Goal: Information Seeking & Learning: Learn about a topic

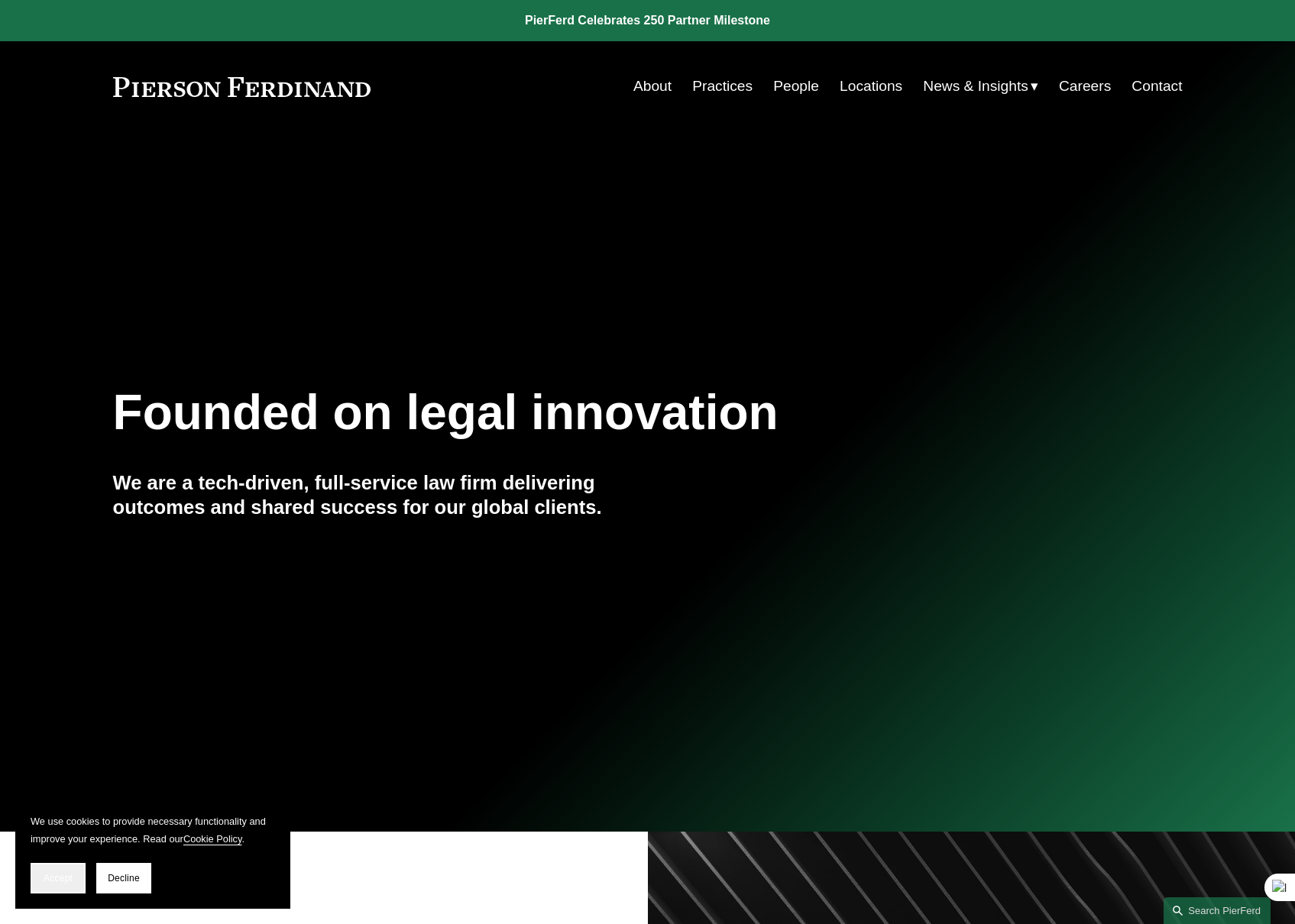
click at [69, 886] on button "Accept" at bounding box center [58, 878] width 55 height 31
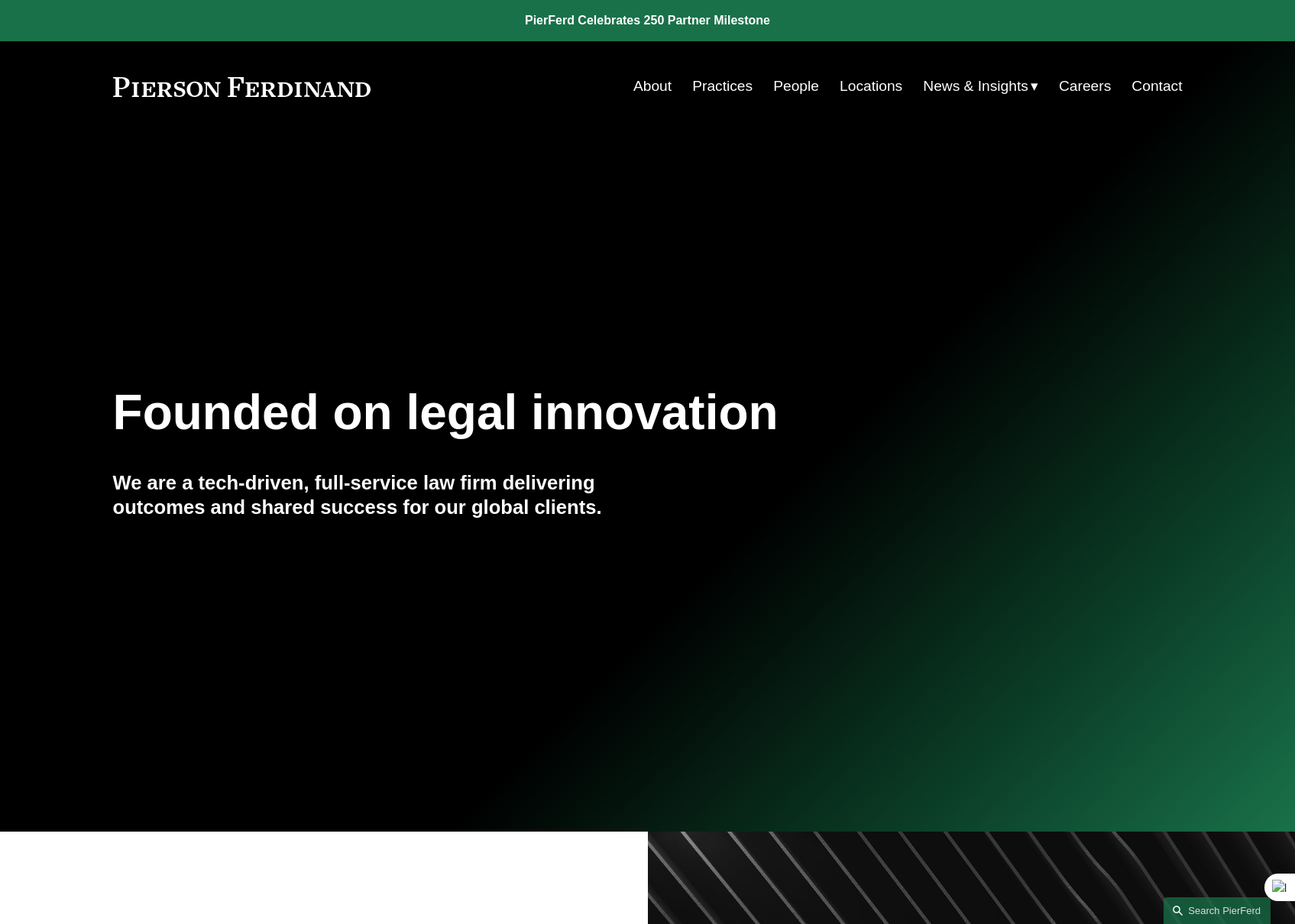
click at [856, 90] on link "Locations" at bounding box center [871, 85] width 63 height 29
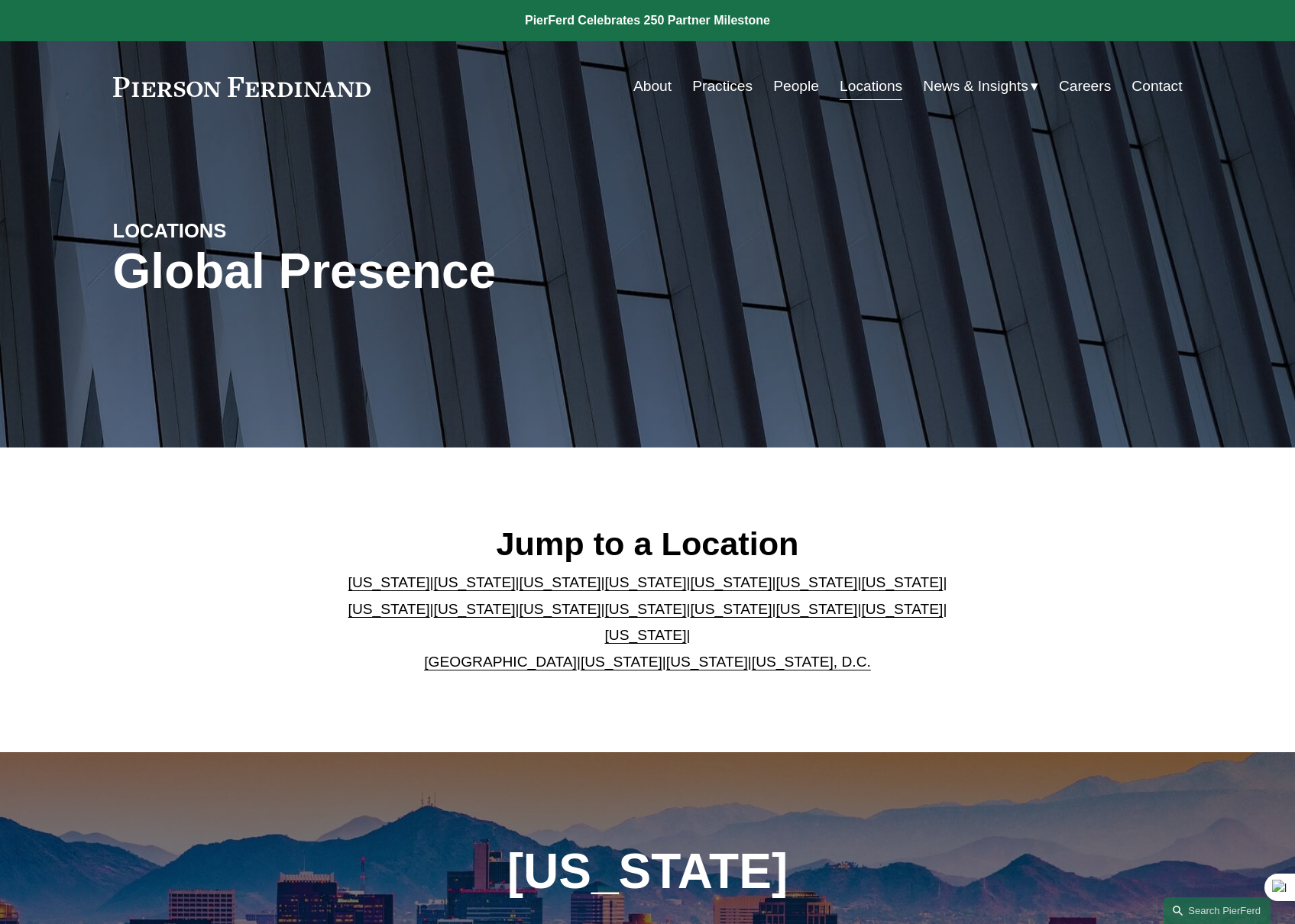
click at [649, 88] on link "About" at bounding box center [652, 85] width 38 height 29
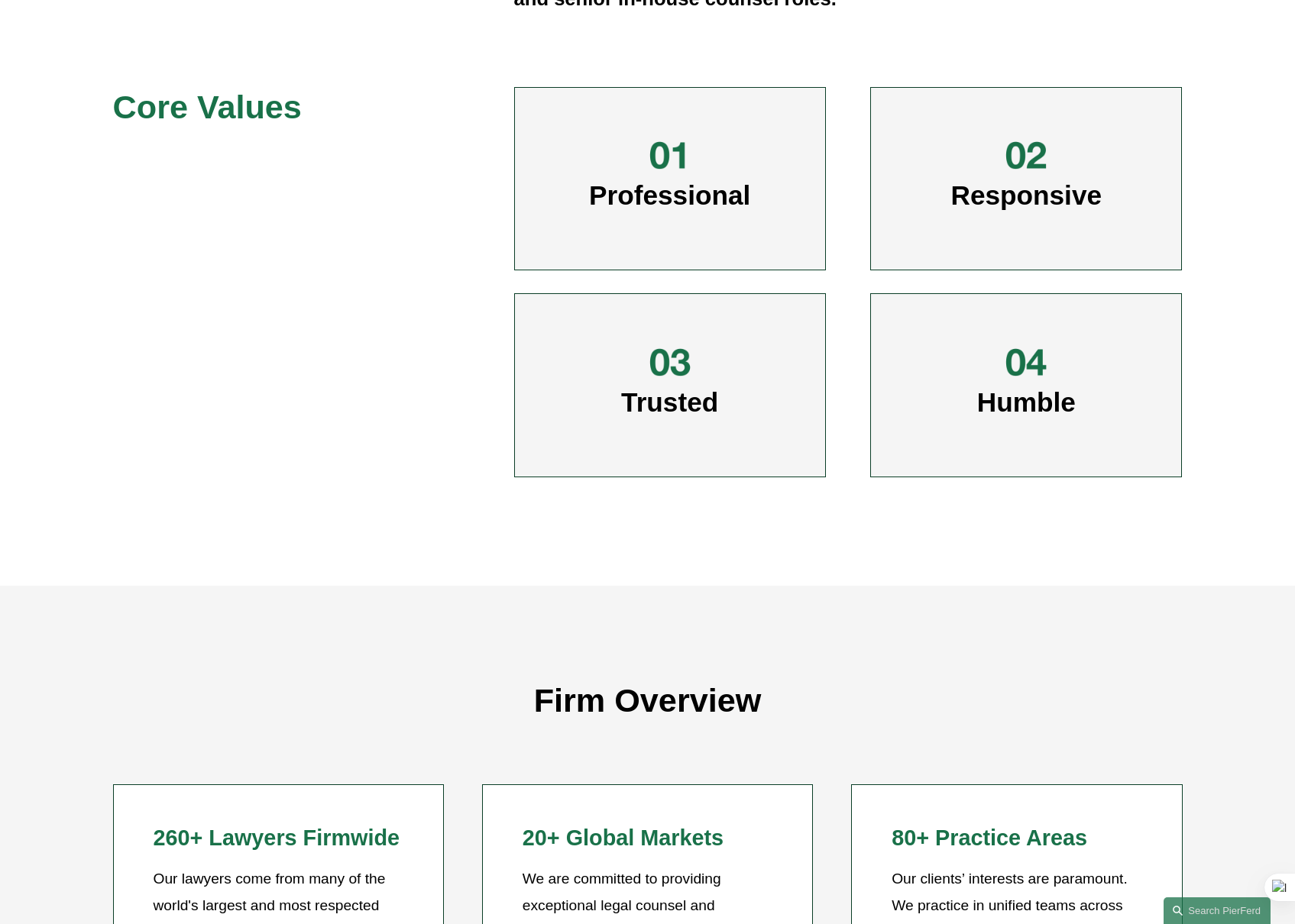
scroll to position [1121, 0]
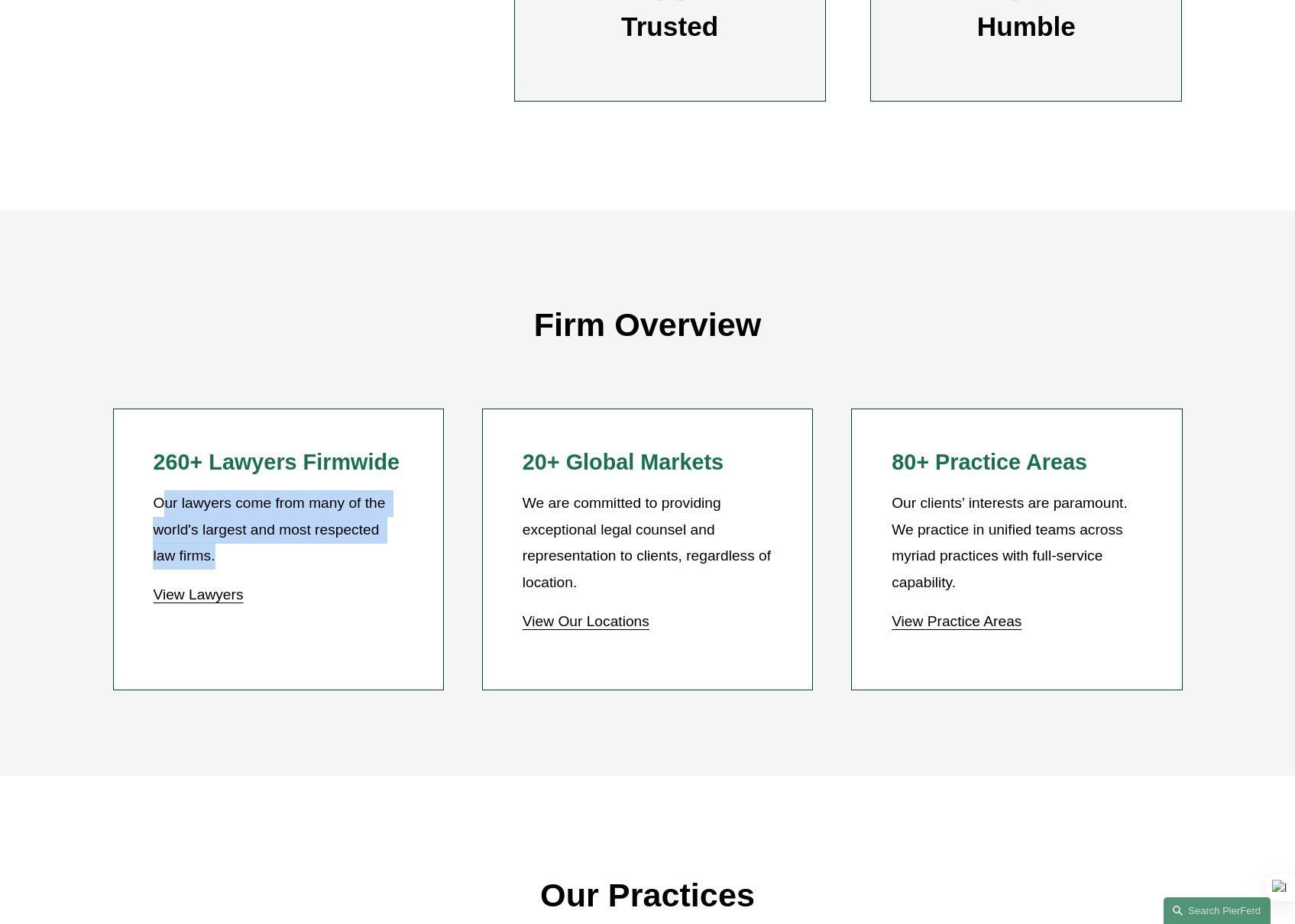
drag, startPoint x: 194, startPoint y: 503, endPoint x: 322, endPoint y: 558, distance: 139.3
click at [322, 558] on p "Our lawyers come from many of the world's largest and most respected law firms." at bounding box center [277, 530] width 250 height 79
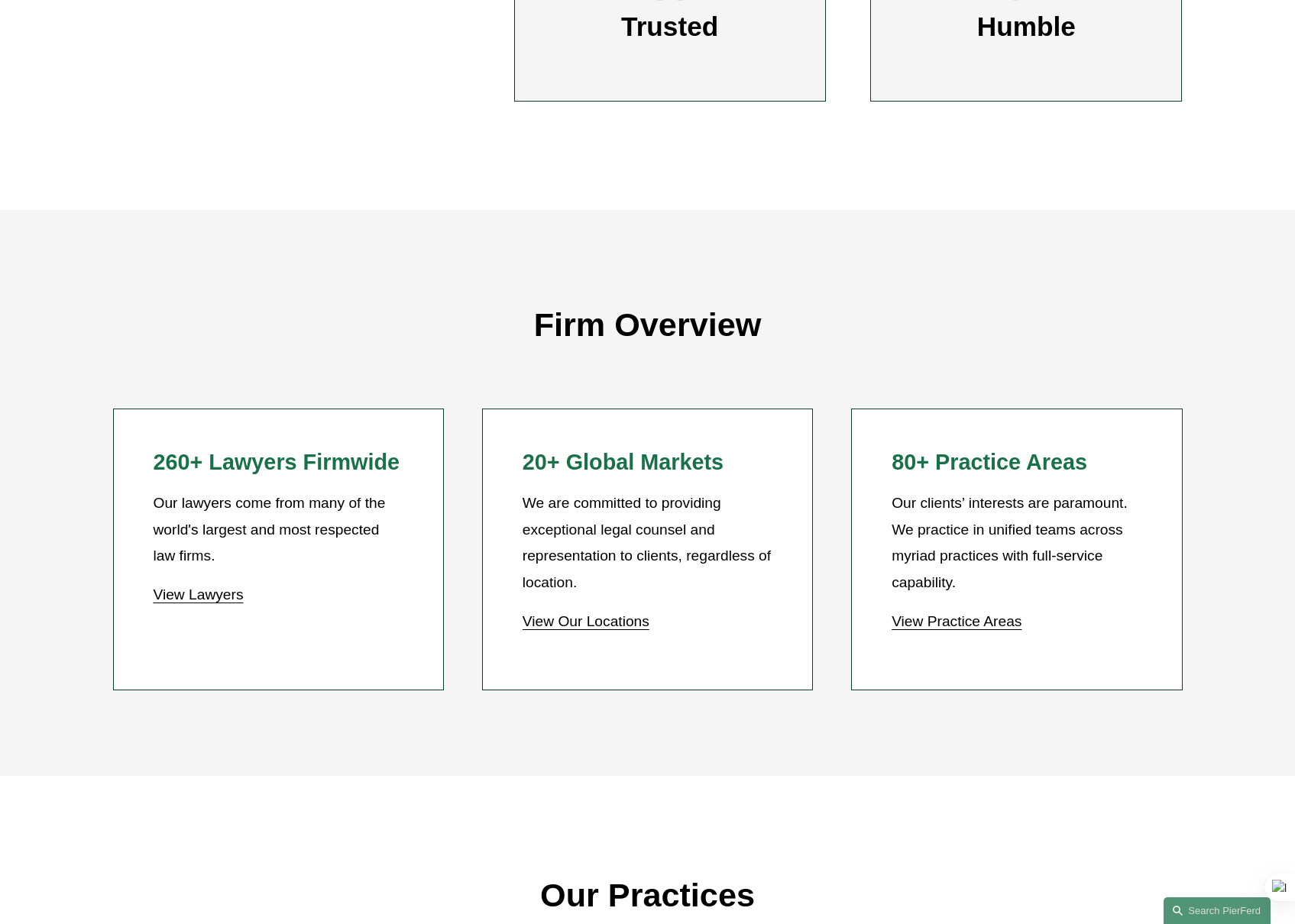
click at [958, 620] on link "View Practice Areas" at bounding box center [957, 622] width 130 height 16
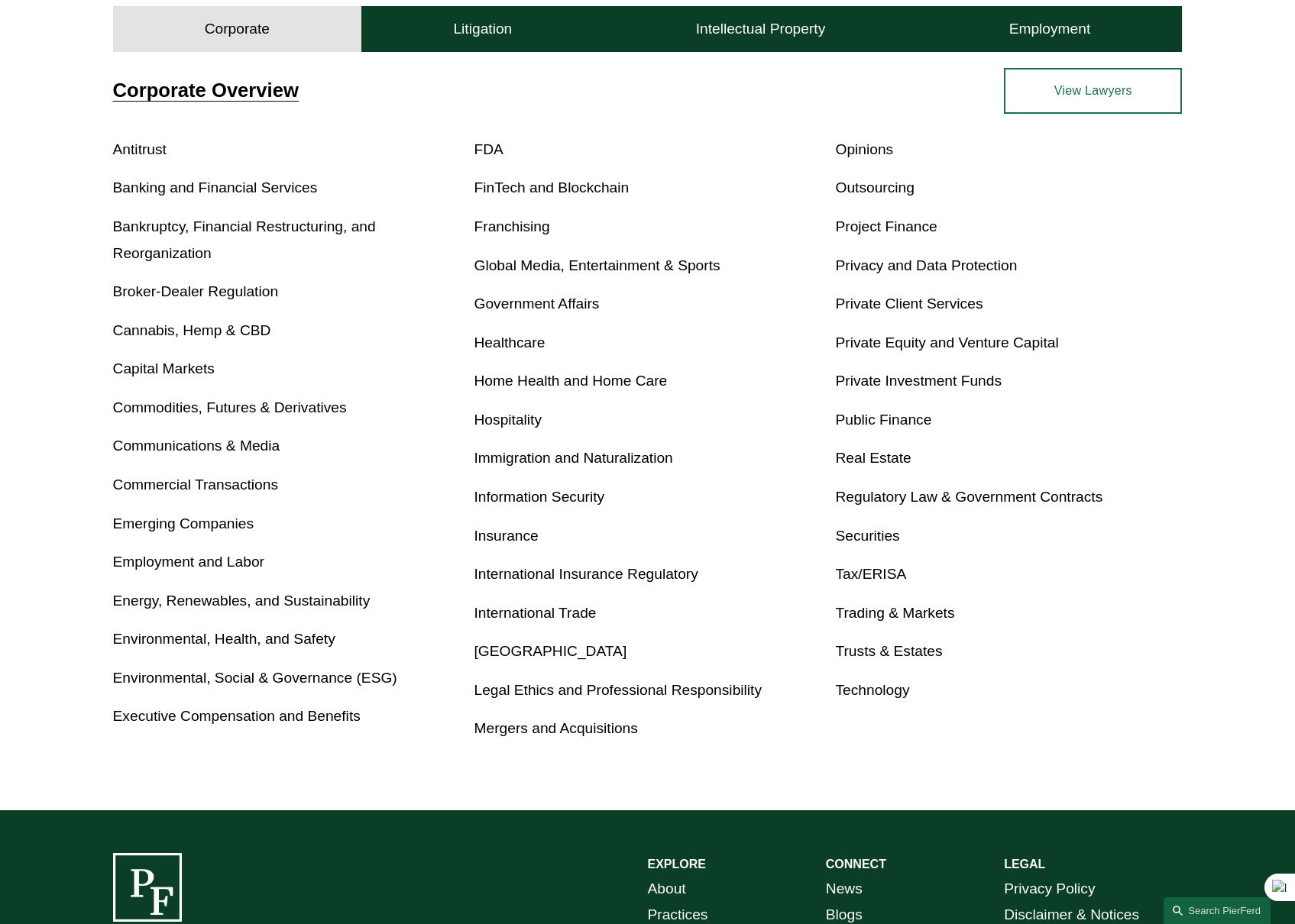
scroll to position [560, 0]
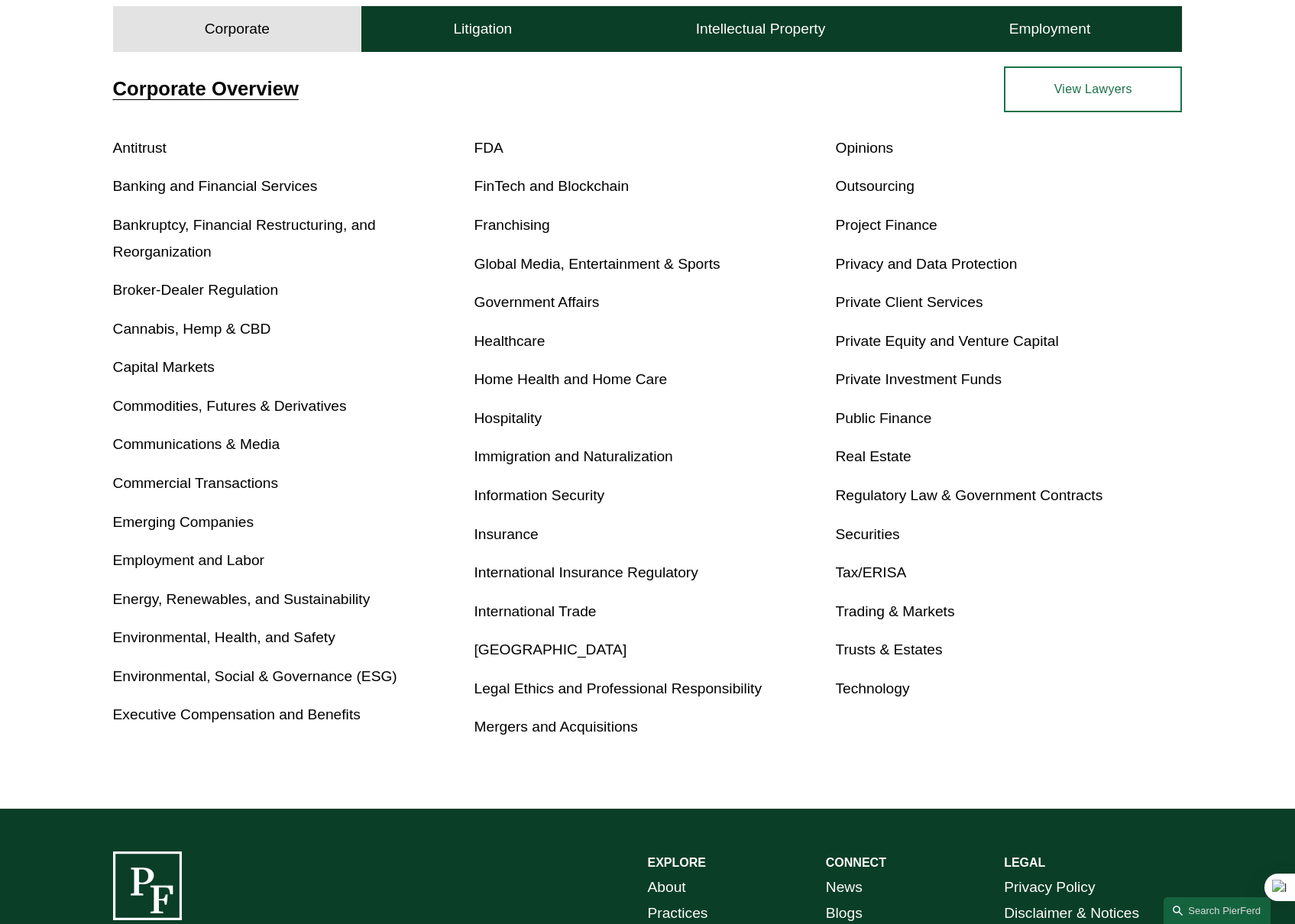
click at [889, 458] on link "Real Estate" at bounding box center [873, 456] width 76 height 16
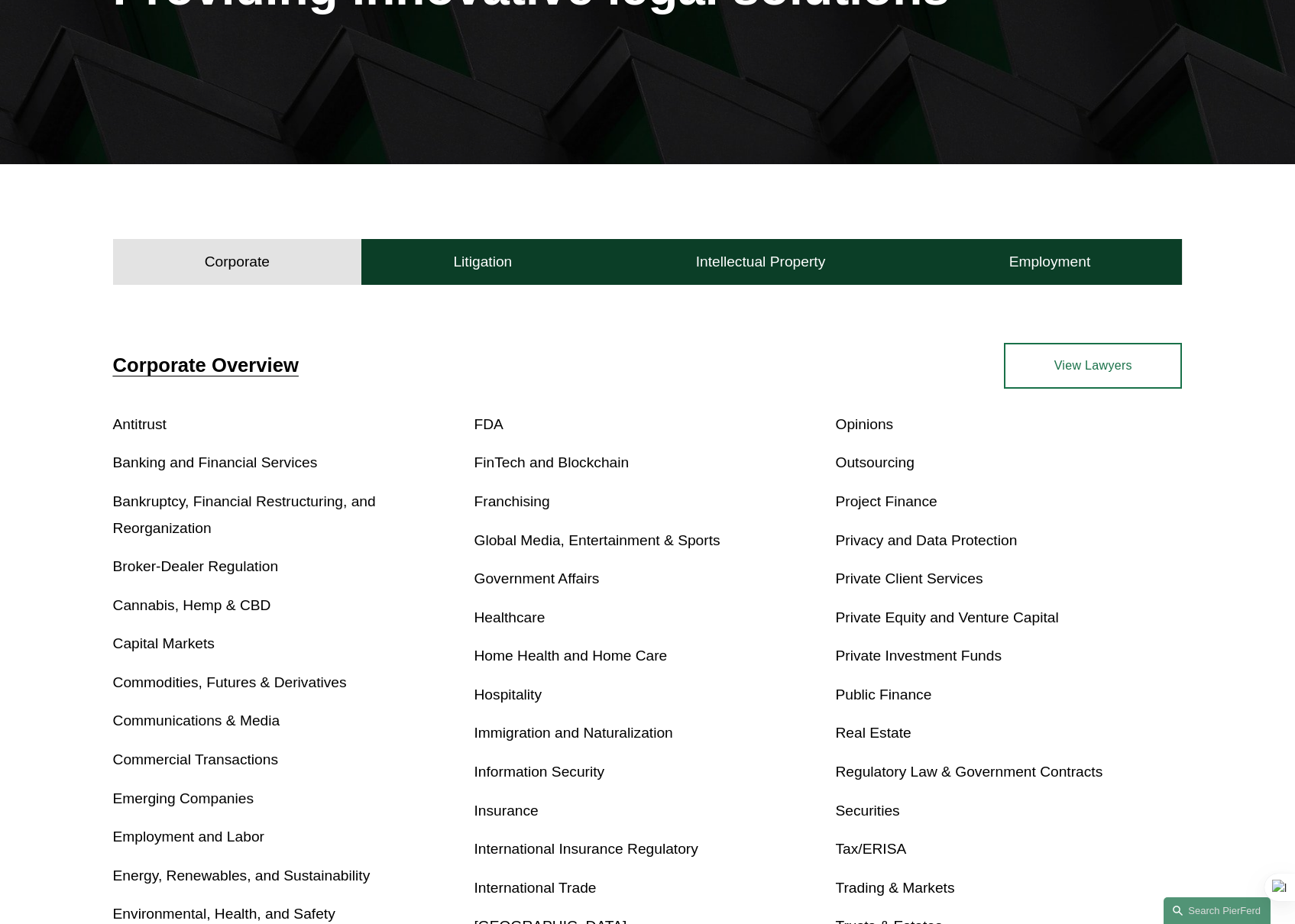
scroll to position [281, 0]
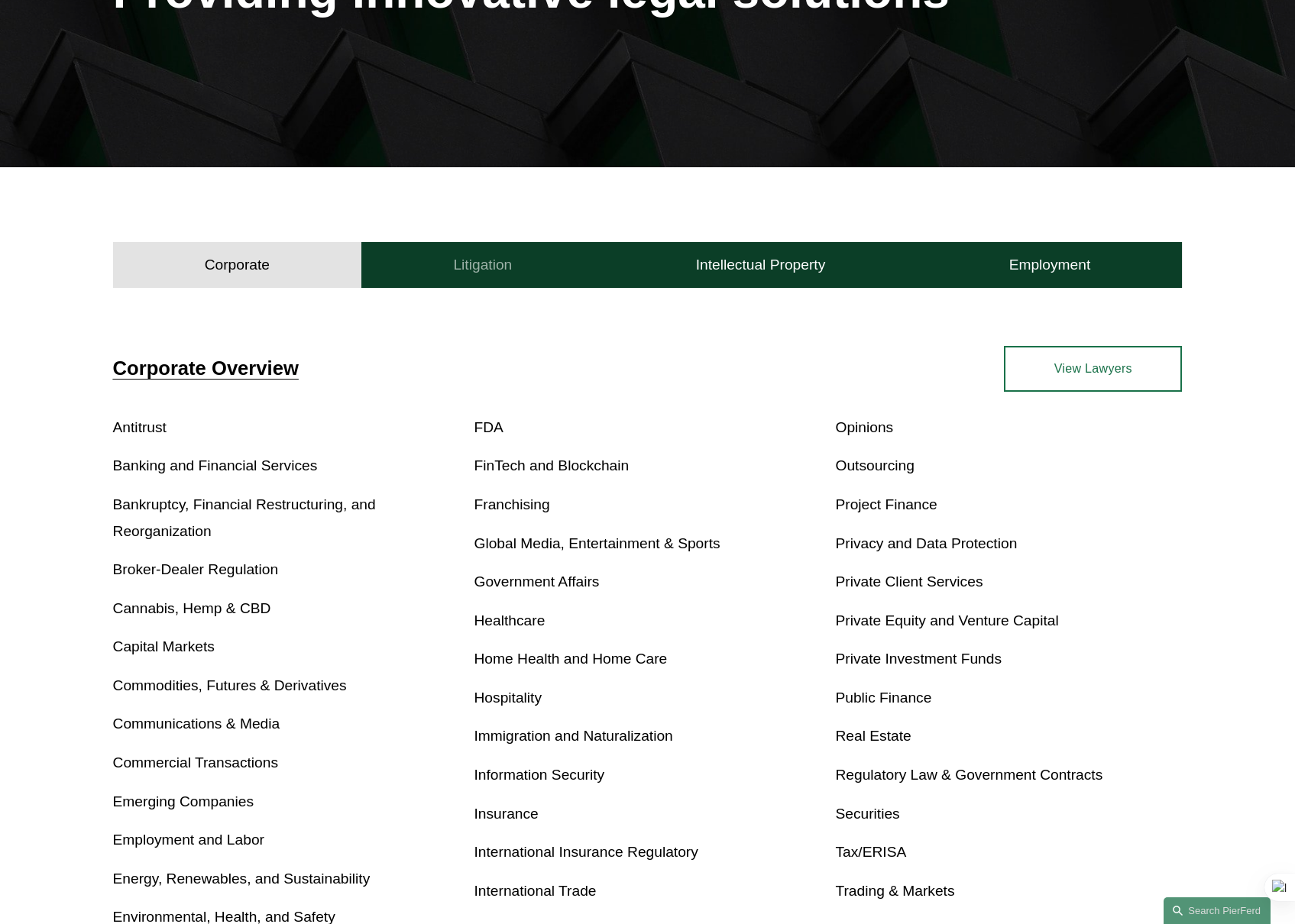
click at [500, 268] on h4 "Litigation" at bounding box center [482, 265] width 58 height 18
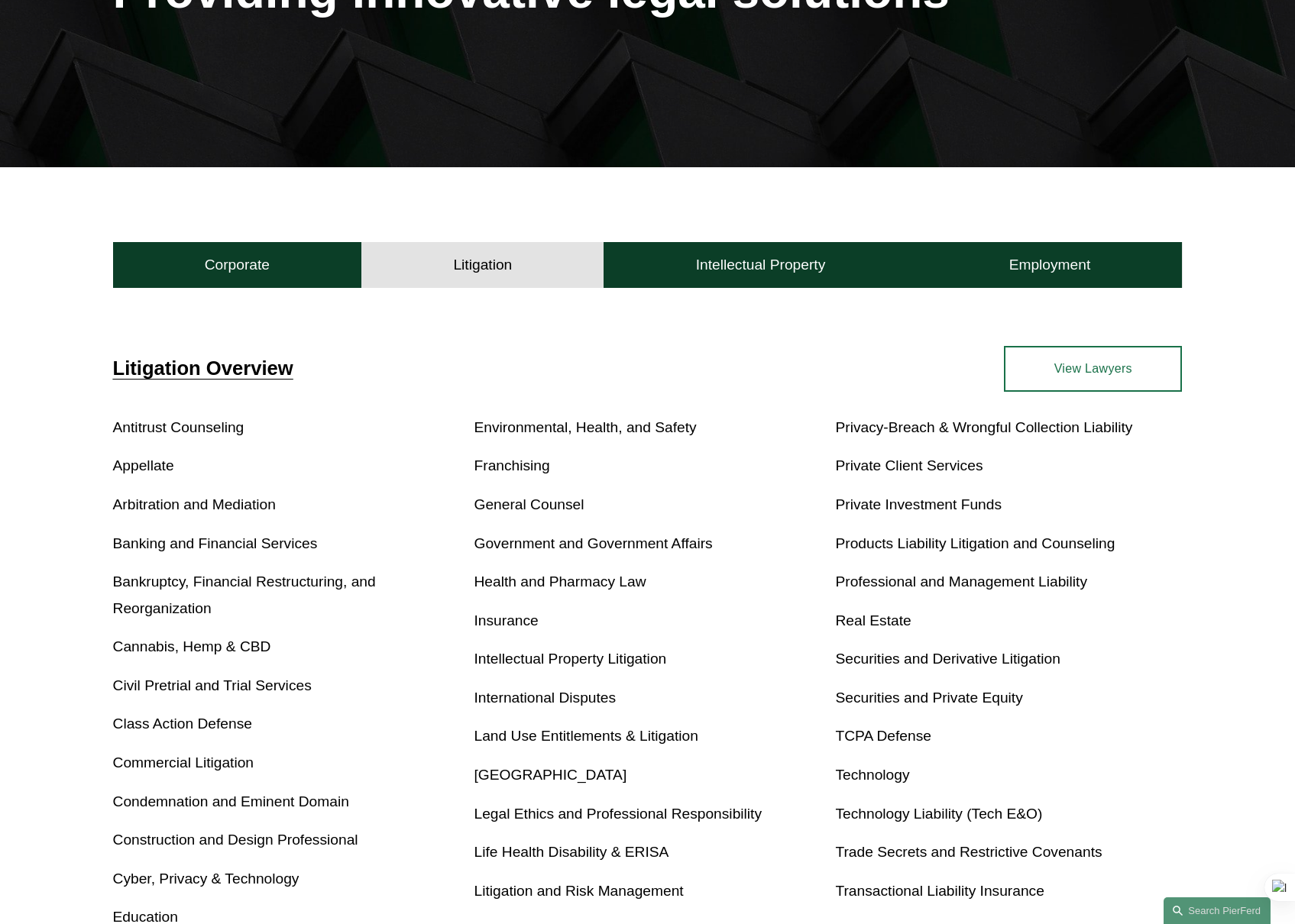
click at [470, 264] on h4 "Litigation" at bounding box center [482, 265] width 58 height 18
click at [316, 262] on button "Corporate" at bounding box center [238, 265] width 249 height 46
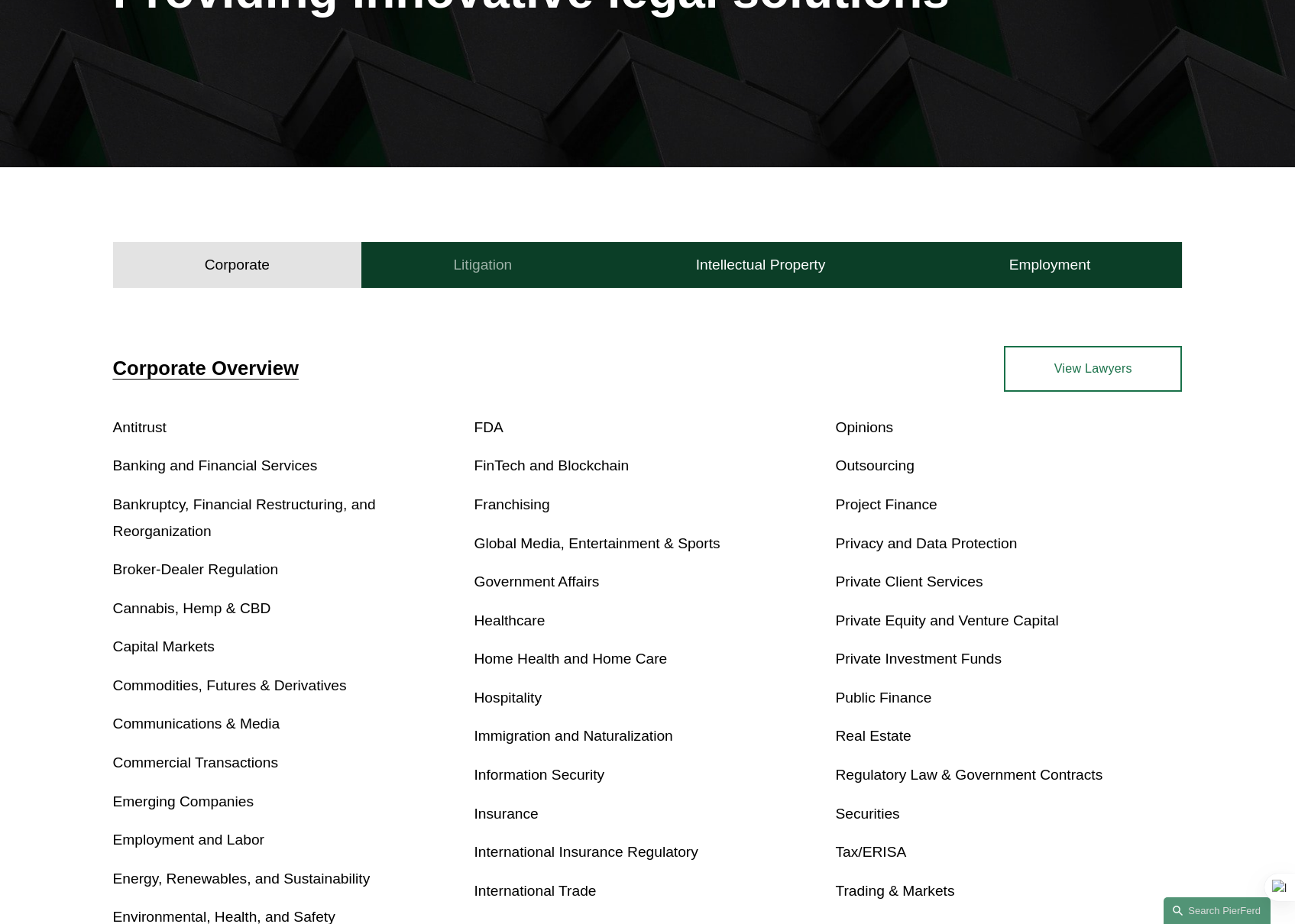
click at [485, 279] on button "Litigation" at bounding box center [482, 265] width 242 height 46
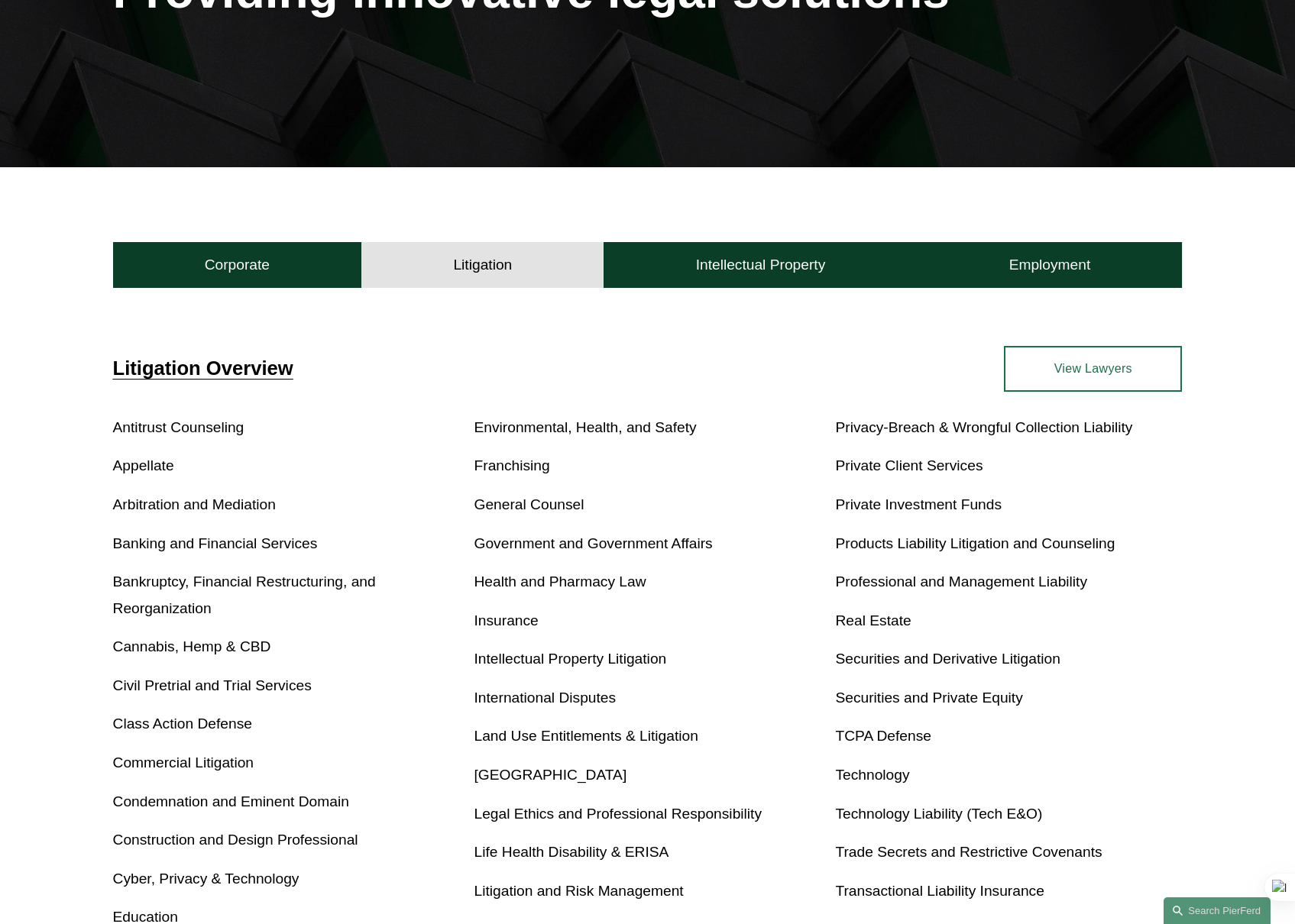
click at [1113, 374] on link "View Lawyers" at bounding box center [1093, 369] width 178 height 46
click at [1023, 263] on h4 "Employment" at bounding box center [1051, 265] width 82 height 18
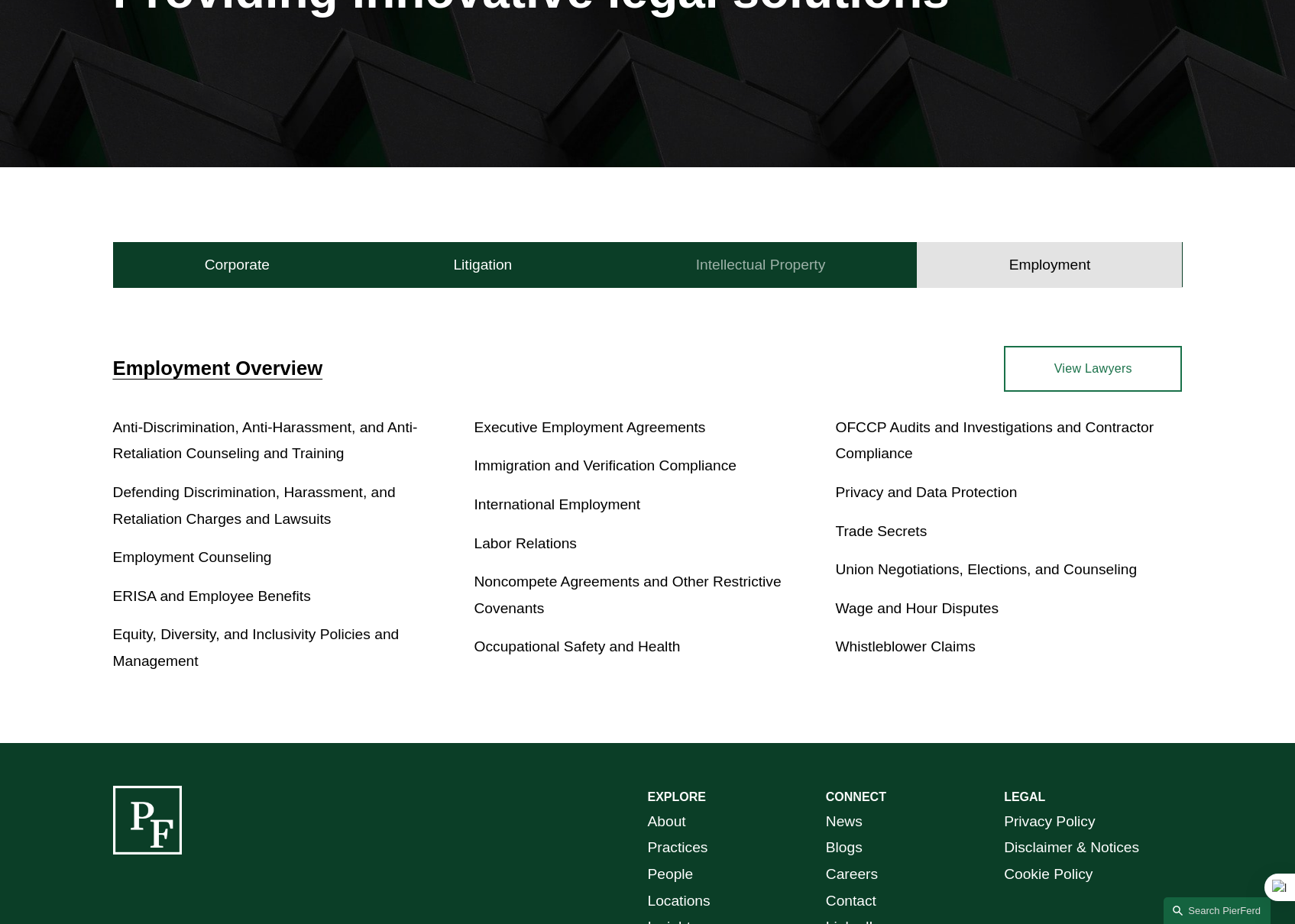
click at [906, 259] on button "Intellectual Property" at bounding box center [760, 265] width 313 height 46
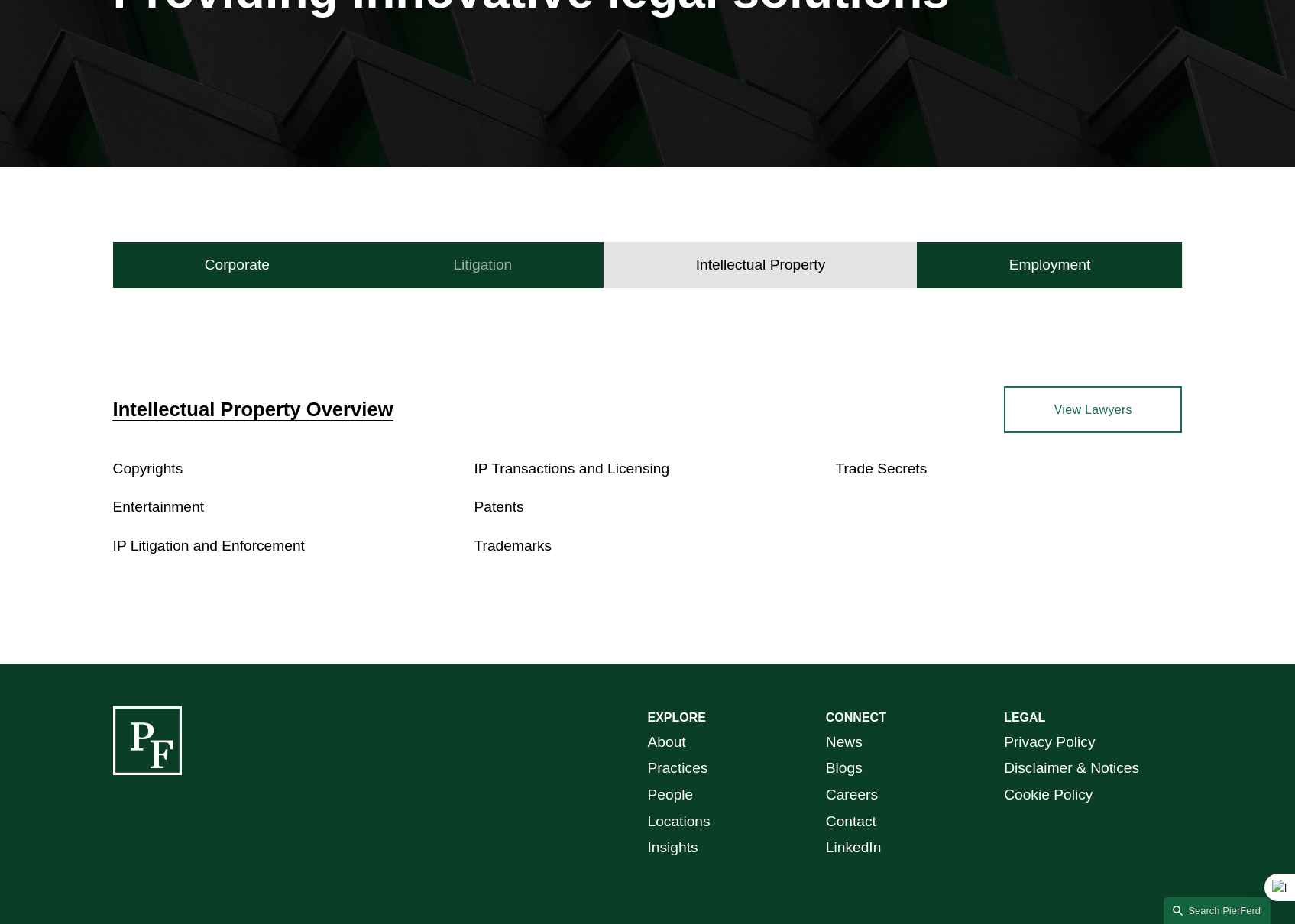
click at [538, 248] on button "Litigation" at bounding box center [482, 265] width 242 height 46
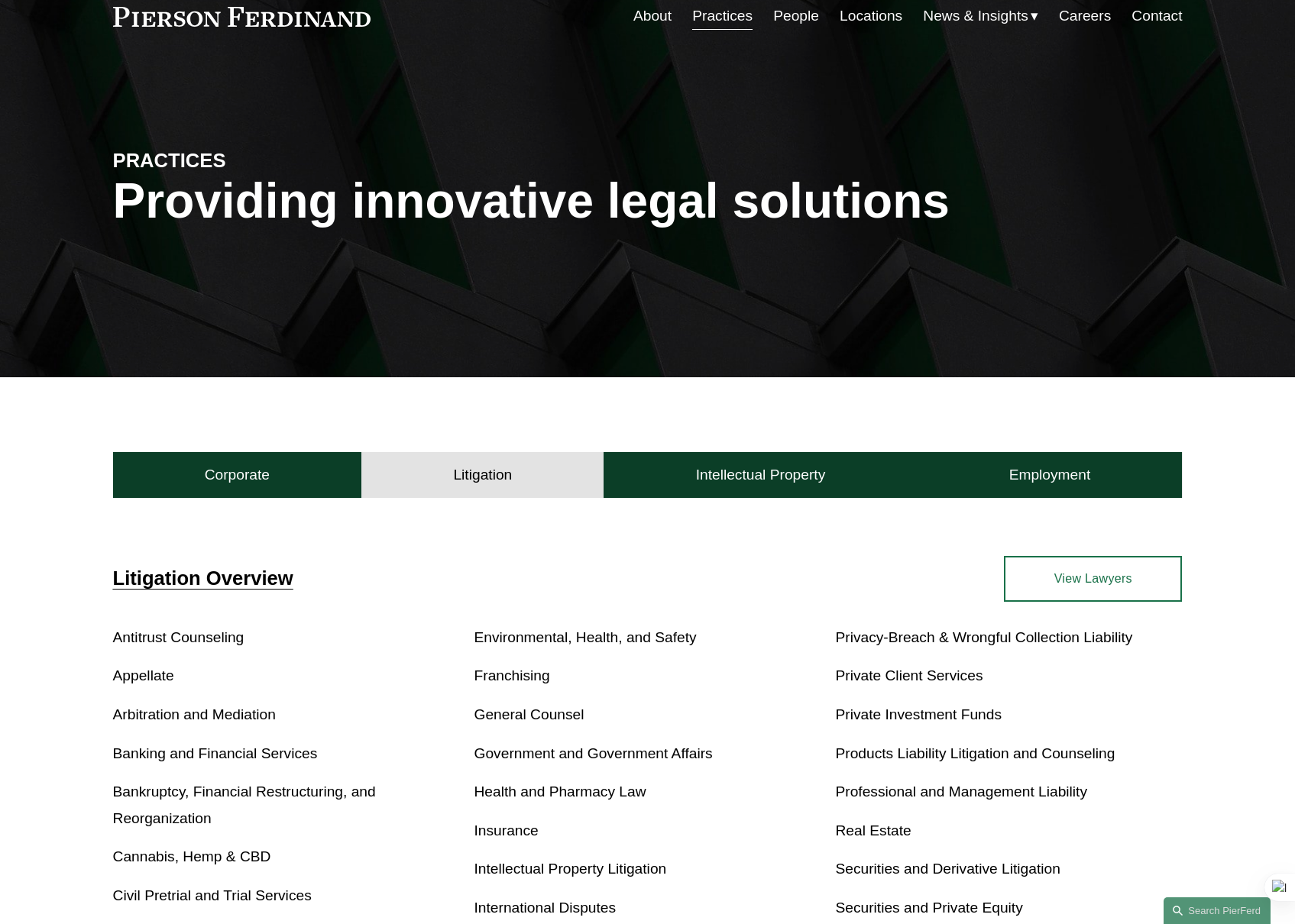
scroll to position [0, 0]
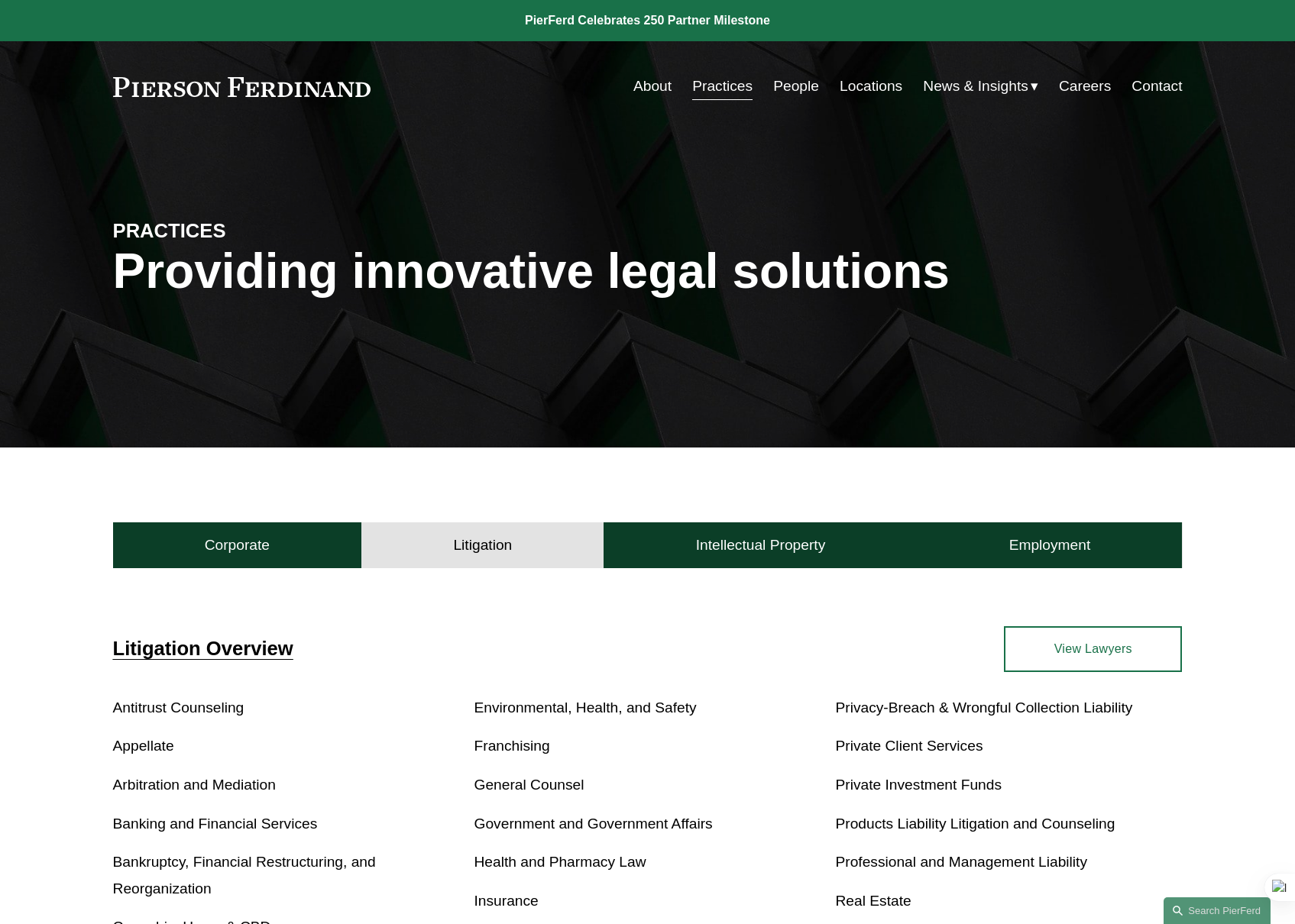
click at [659, 86] on link "About" at bounding box center [652, 85] width 38 height 29
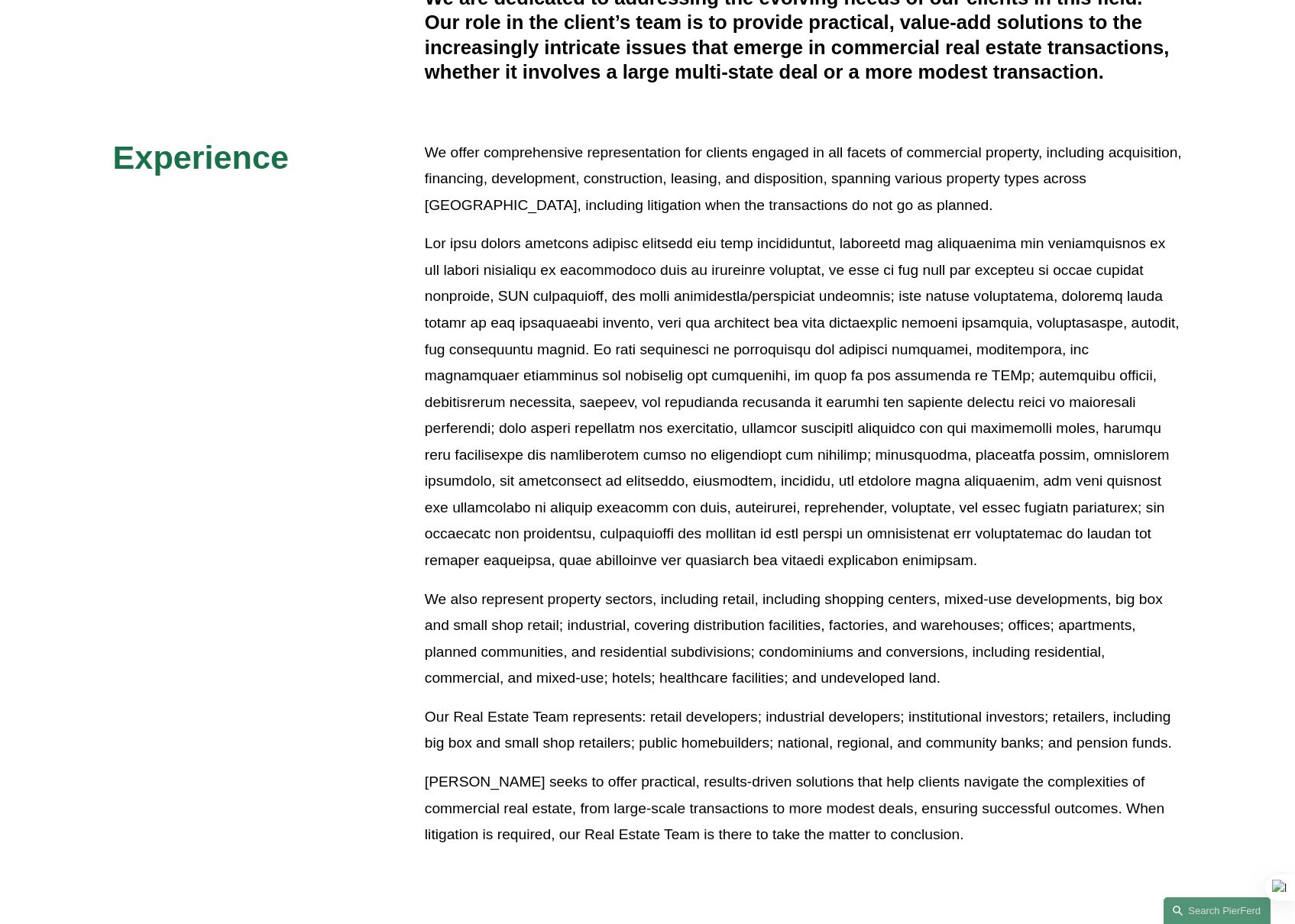
scroll to position [560, 0]
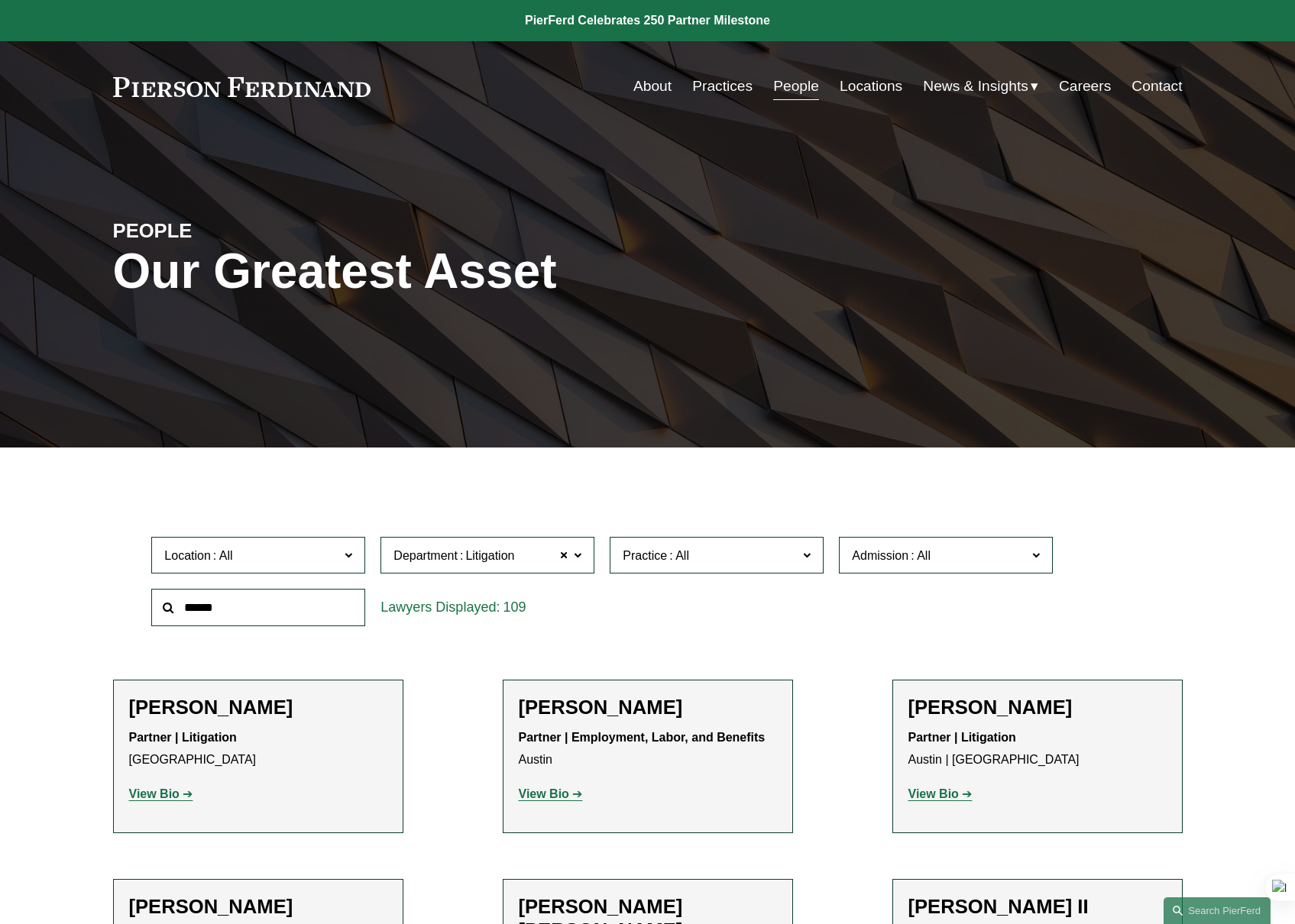
scroll to position [281, 0]
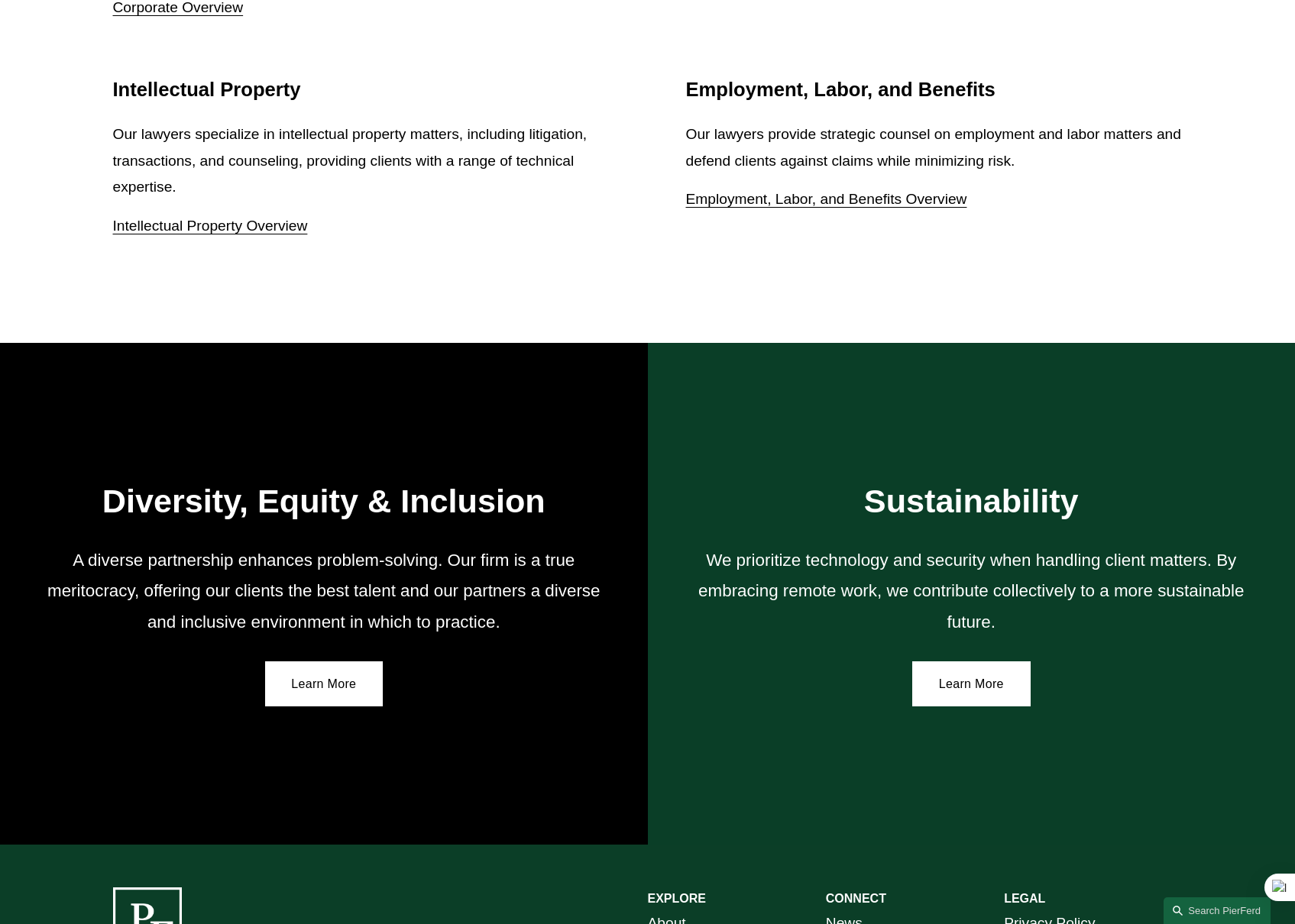
scroll to position [2505, 0]
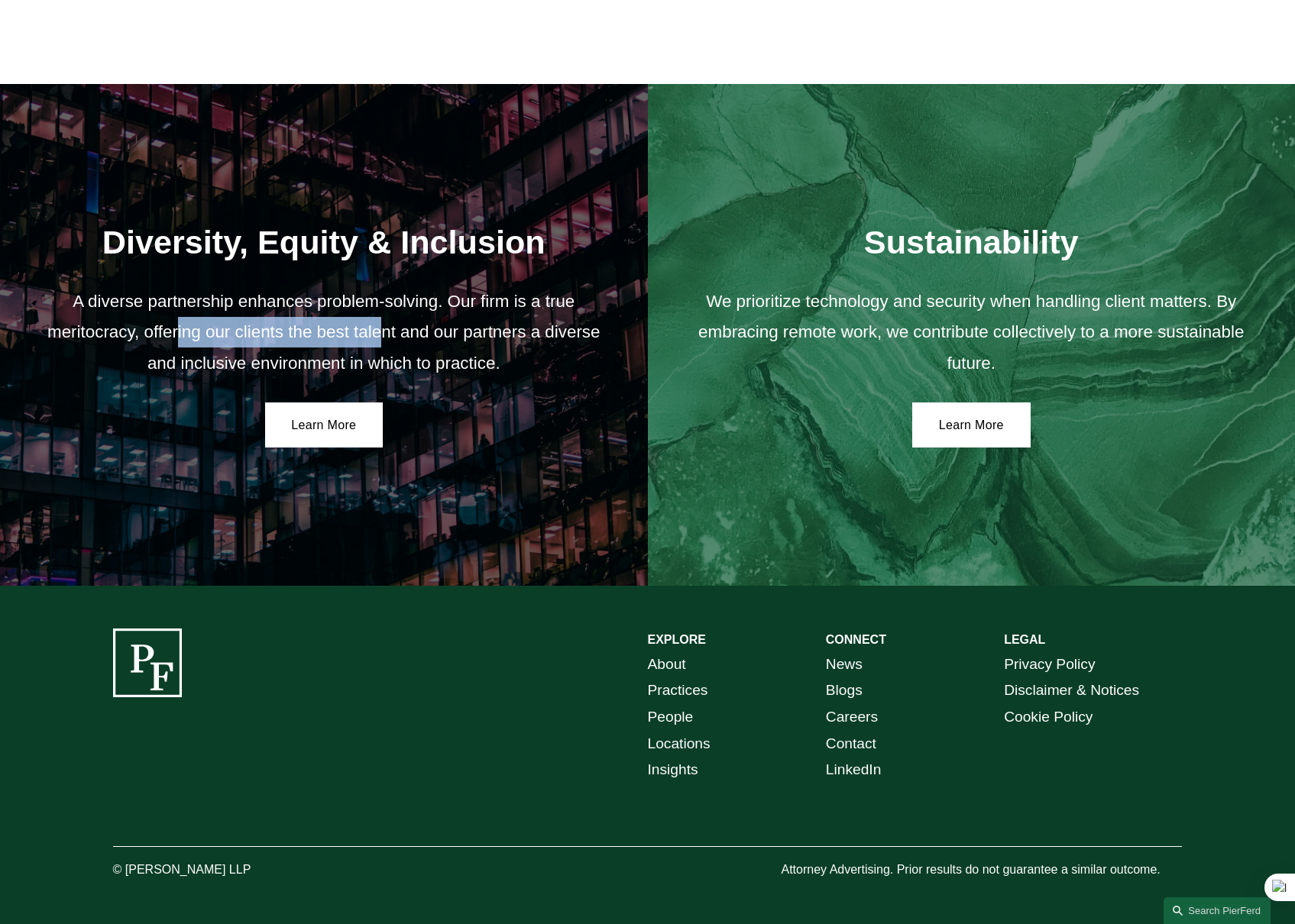
drag, startPoint x: 178, startPoint y: 335, endPoint x: 378, endPoint y: 341, distance: 200.1
click at [378, 341] on p "A diverse partnership enhances problem-solving. Our firm is a true meritocracy,…" at bounding box center [324, 333] width 570 height 92
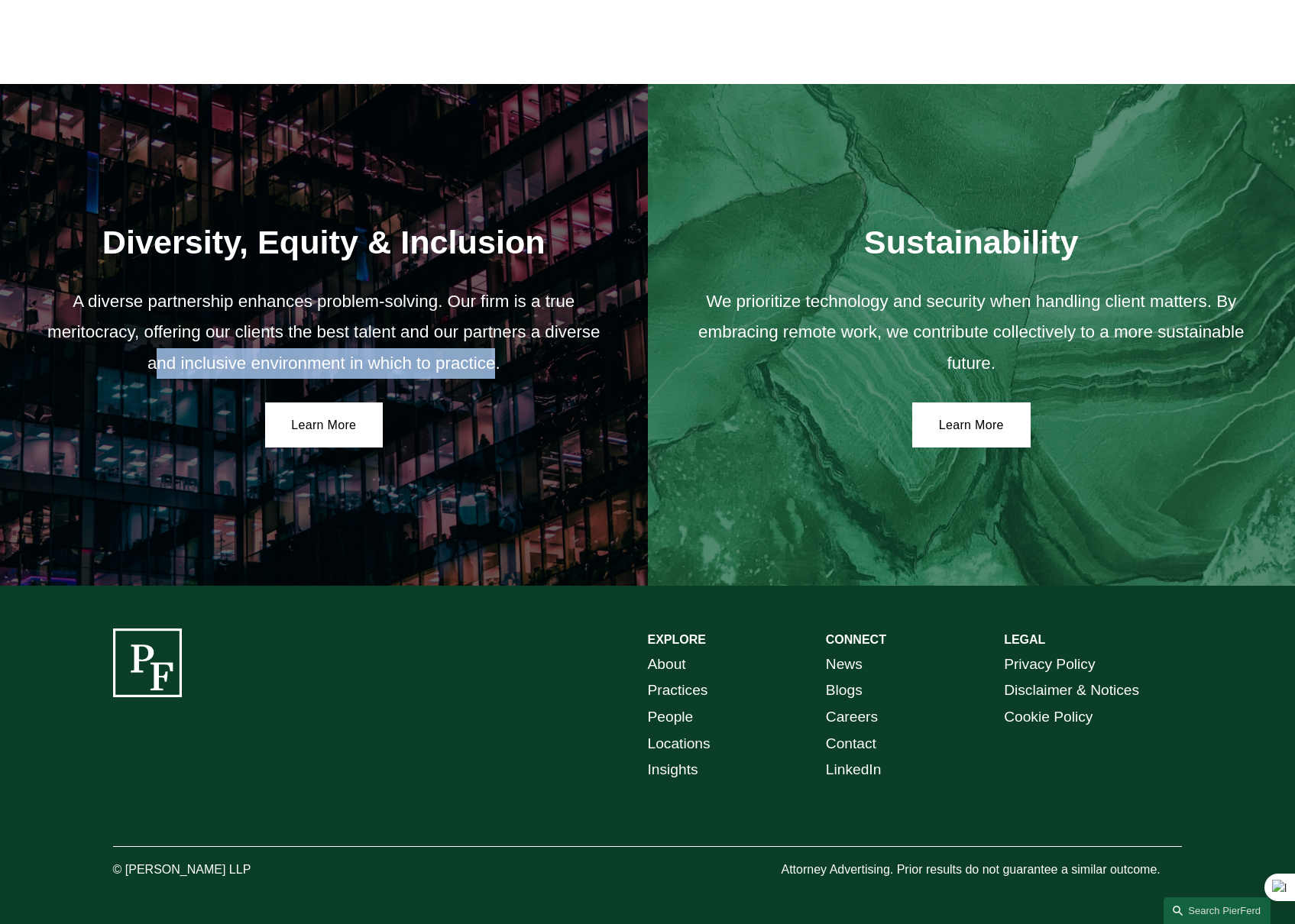
drag, startPoint x: 179, startPoint y: 362, endPoint x: 495, endPoint y: 365, distance: 316.0
click at [495, 365] on p "A diverse partnership enhances problem-solving. Our firm is a true meritocracy,…" at bounding box center [324, 333] width 570 height 92
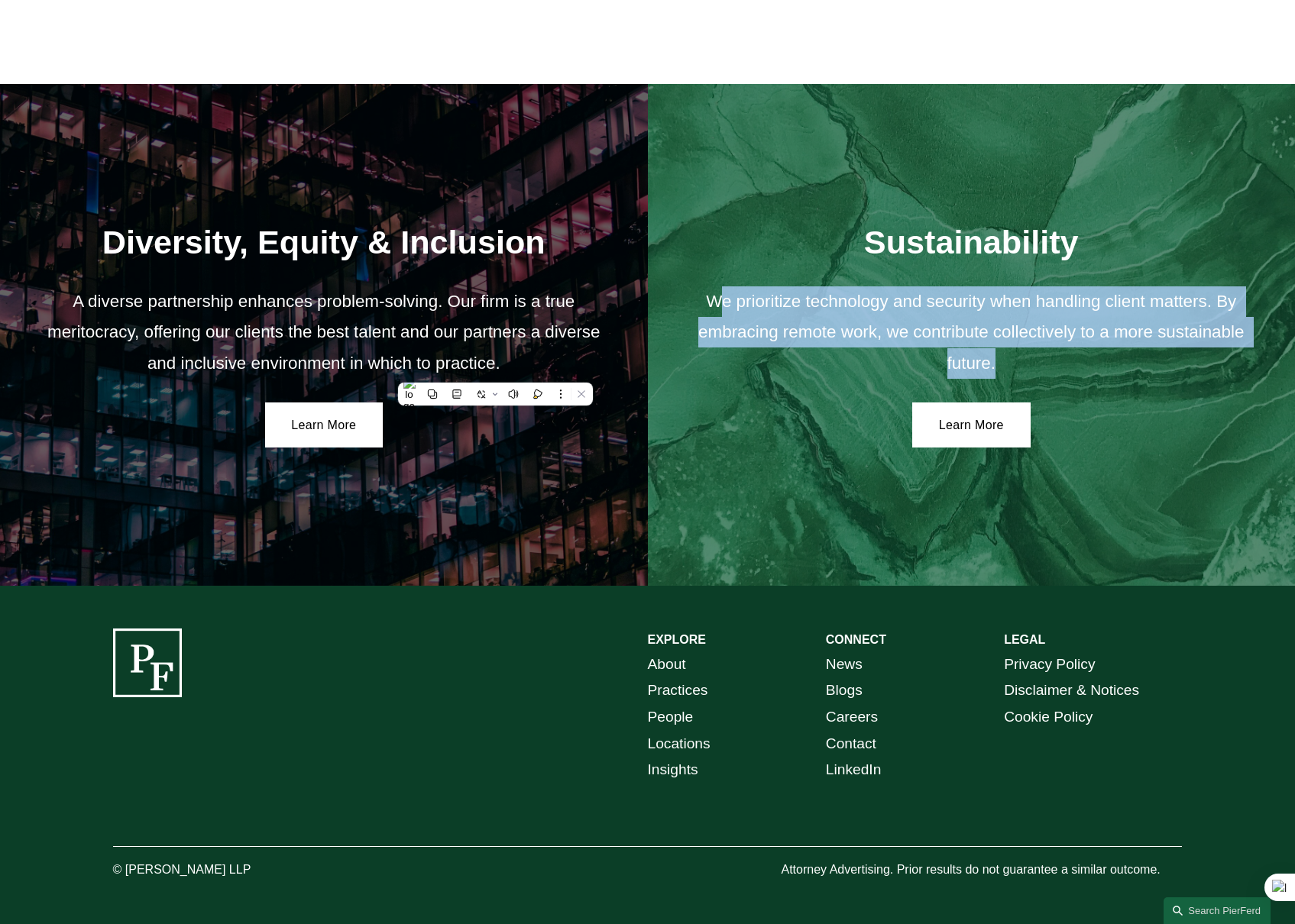
drag, startPoint x: 738, startPoint y: 295, endPoint x: 1214, endPoint y: 363, distance: 480.8
click at [1214, 363] on p "We prioritize technology and security when handling client matters. By embracin…" at bounding box center [971, 333] width 570 height 92
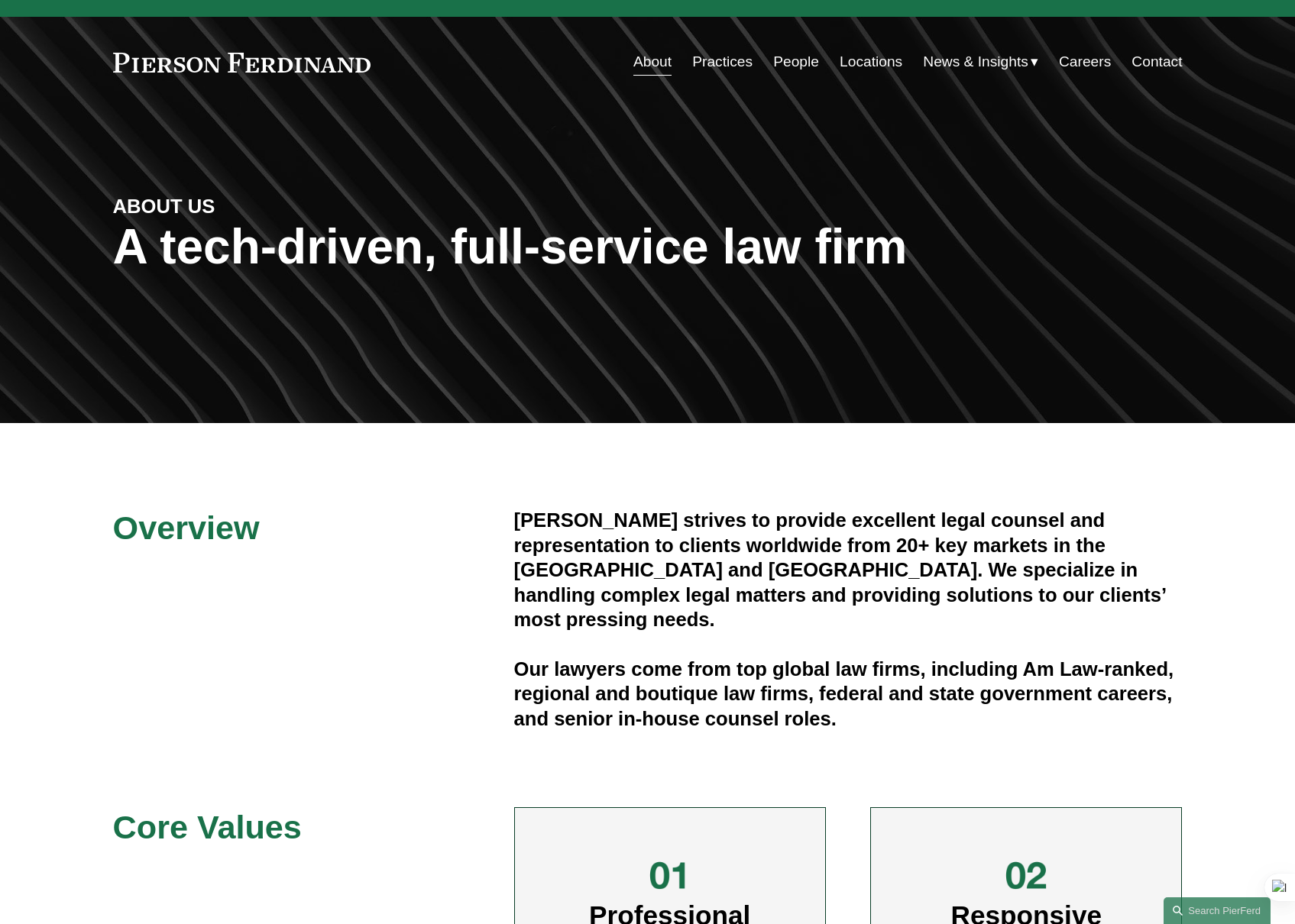
scroll to position [0, 0]
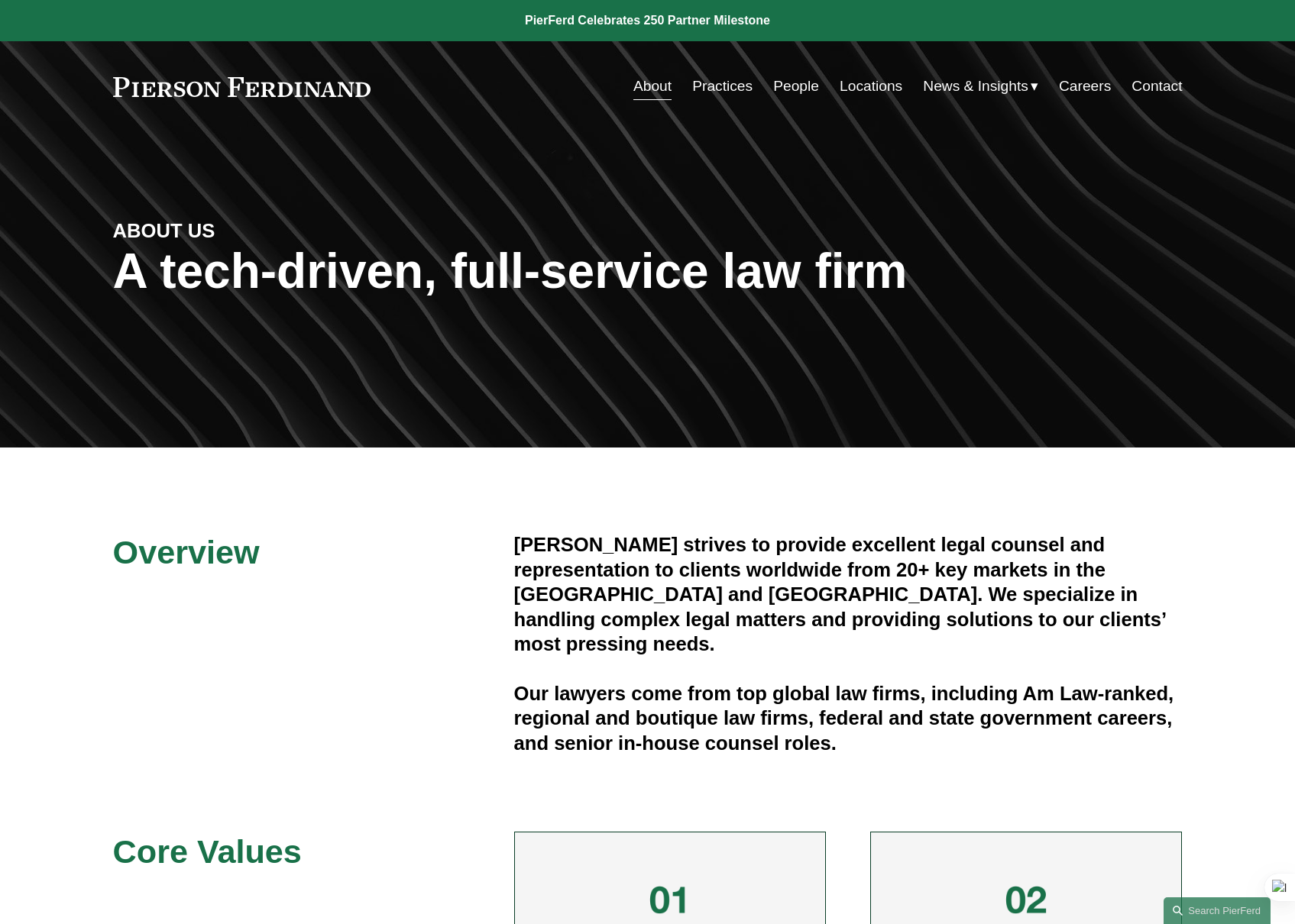
click at [1152, 93] on link "Contact" at bounding box center [1157, 85] width 51 height 29
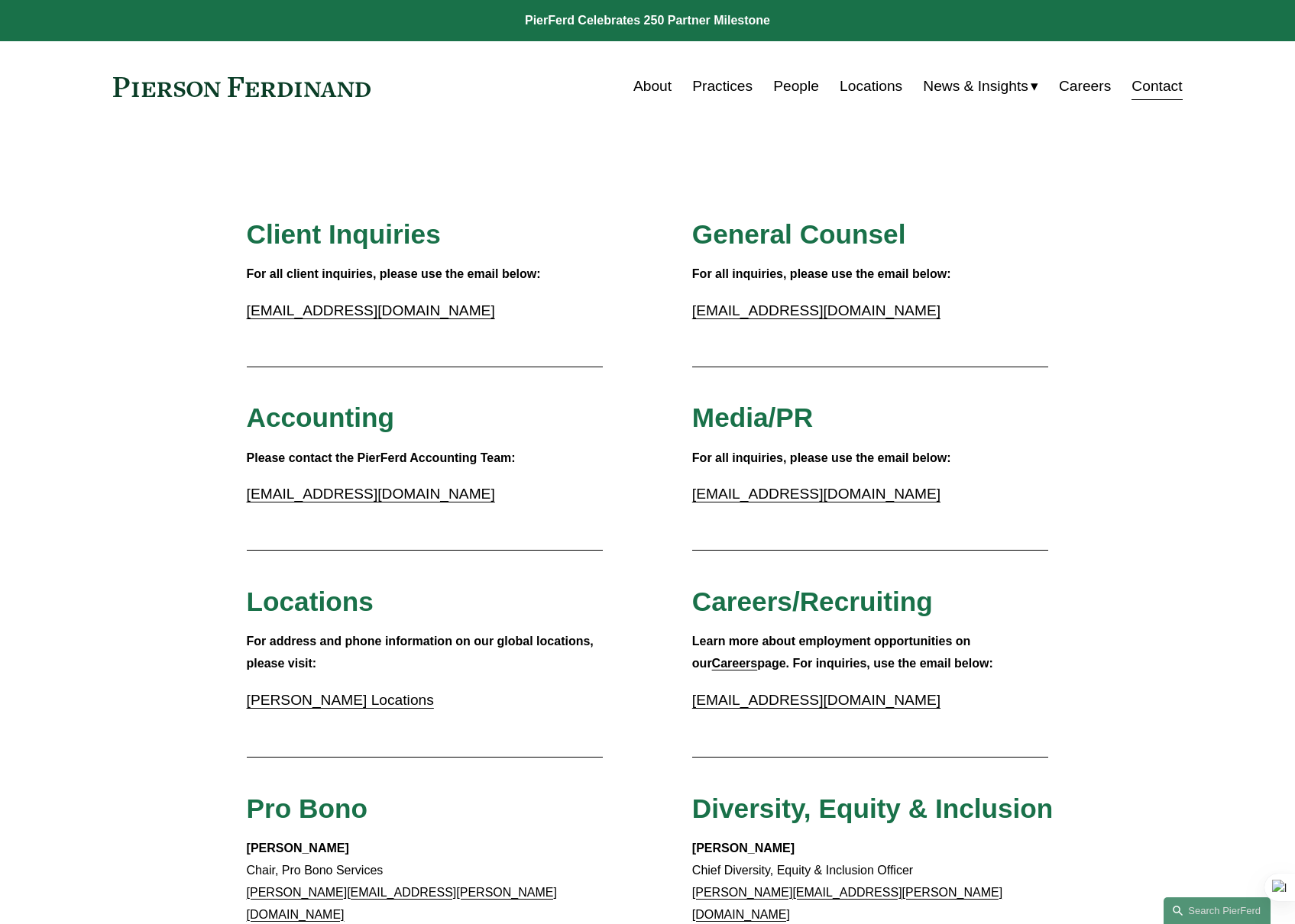
click at [658, 92] on link "About" at bounding box center [652, 85] width 38 height 29
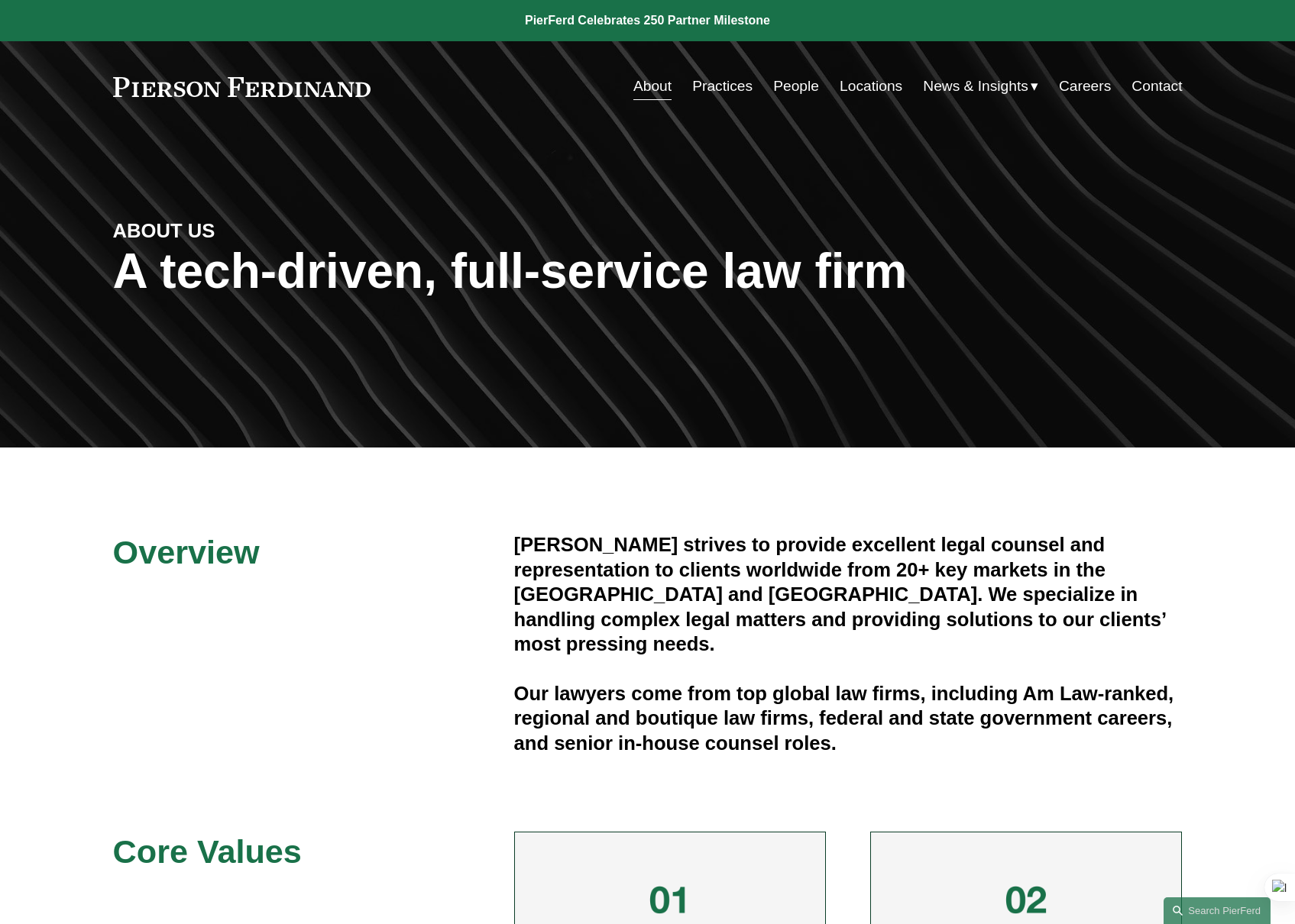
click at [1080, 93] on link "Careers" at bounding box center [1086, 85] width 52 height 29
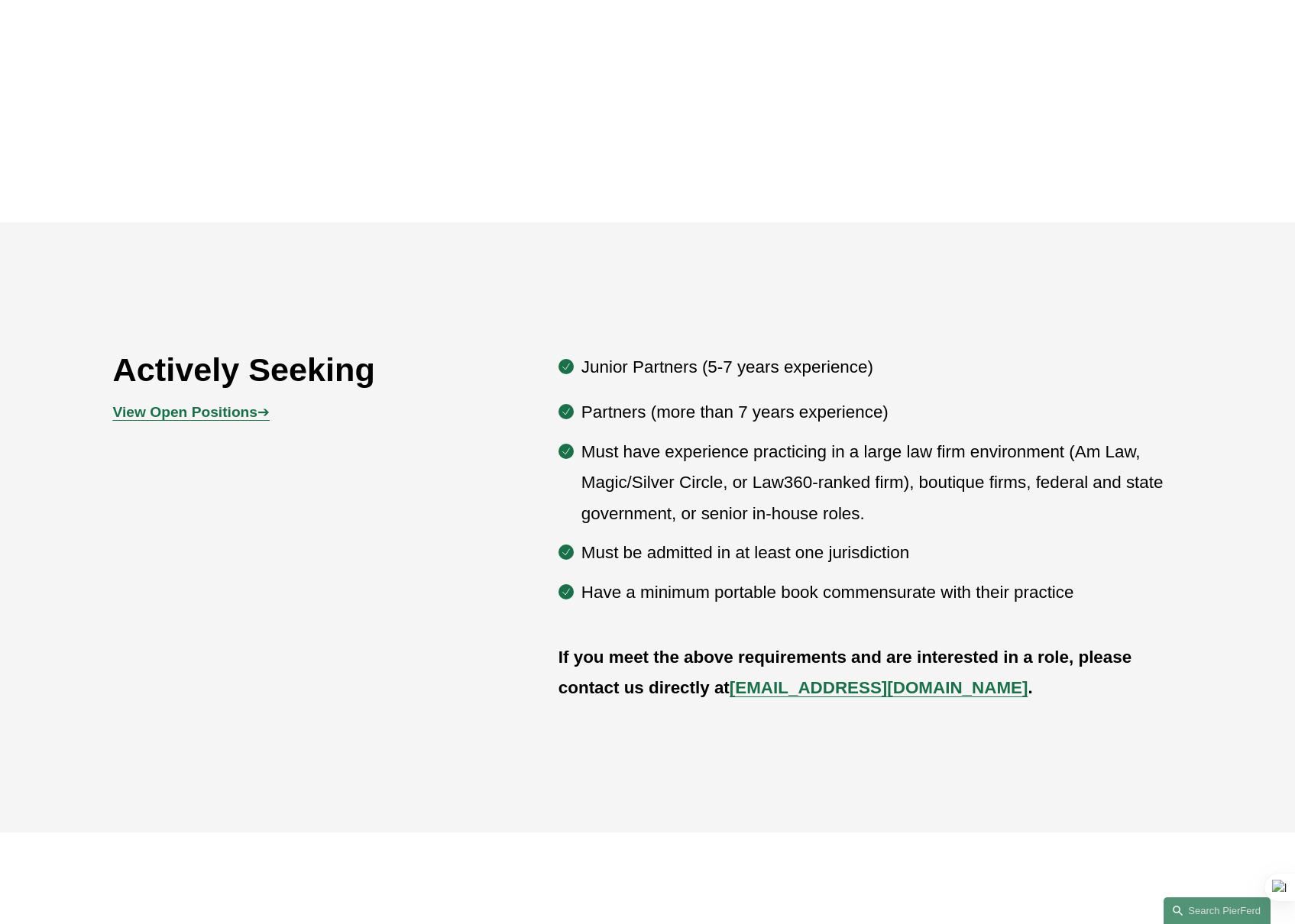
scroll to position [840, 0]
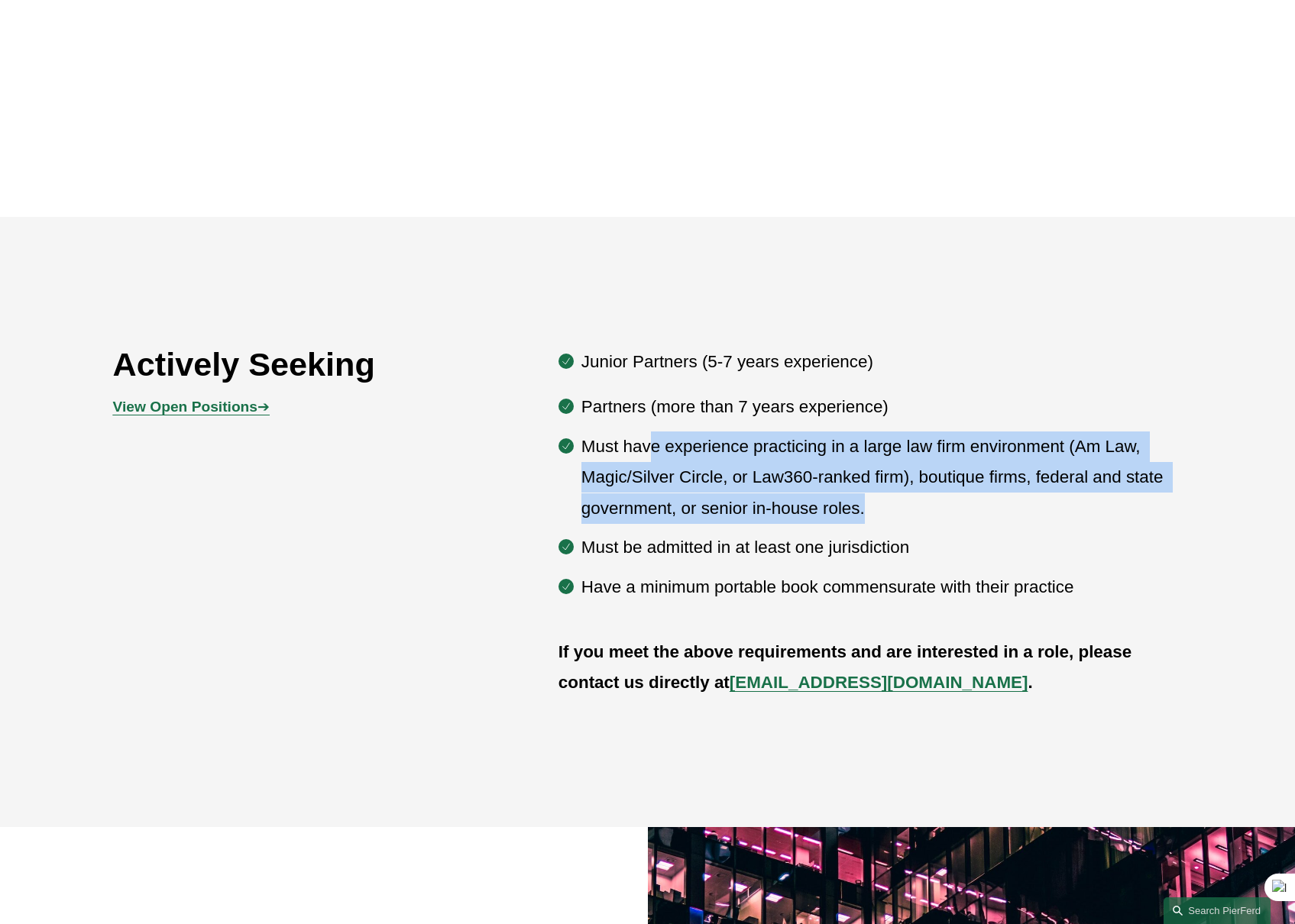
drag, startPoint x: 647, startPoint y: 438, endPoint x: 1148, endPoint y: 509, distance: 506.0
click at [1148, 509] on p "Must have experience practicing in a large law firm environment (Am Law, Magic/…" at bounding box center [883, 478] width 602 height 92
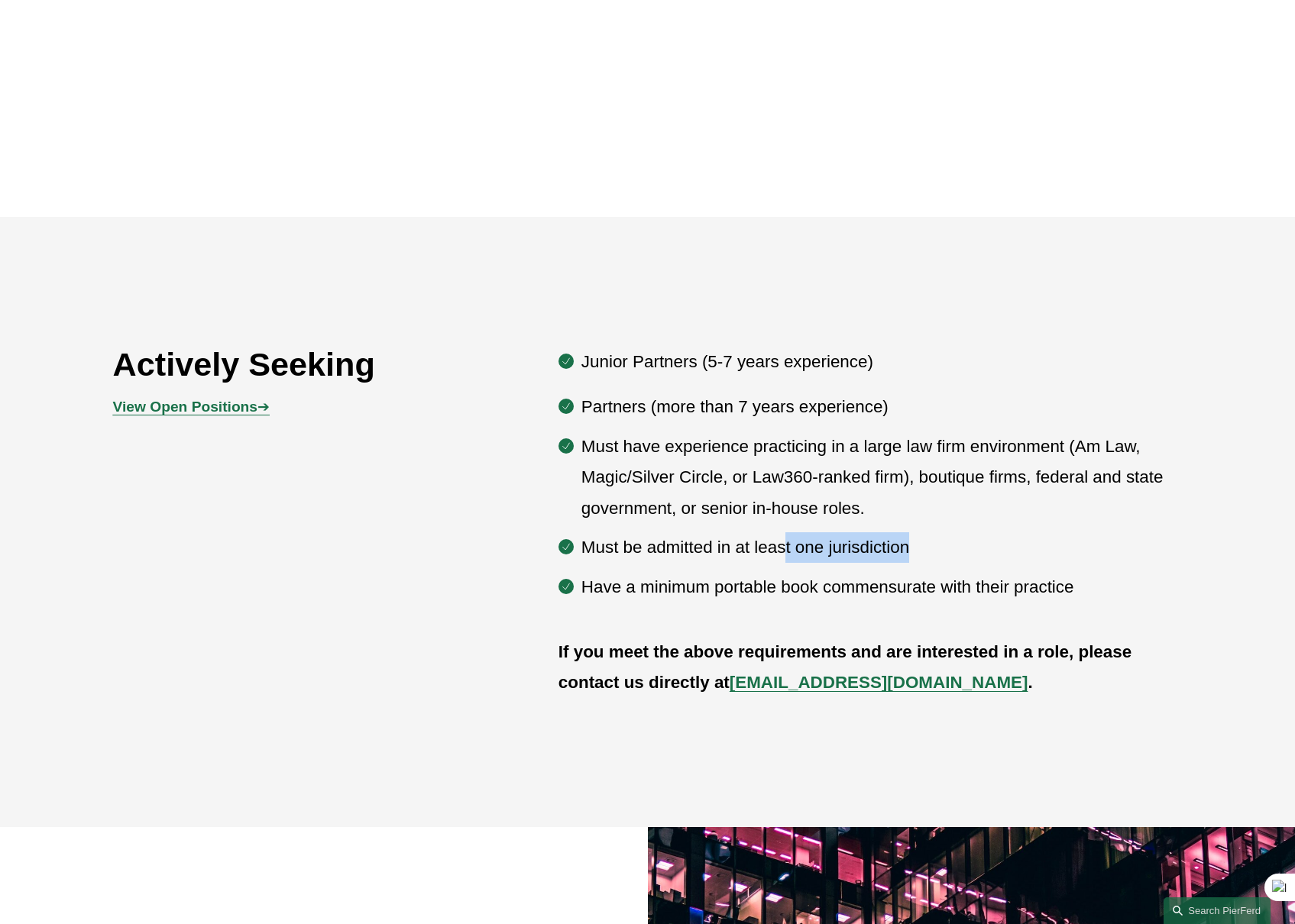
drag, startPoint x: 818, startPoint y: 549, endPoint x: 948, endPoint y: 553, distance: 130.1
click at [948, 553] on p "Must be admitted in at least one jurisdiction" at bounding box center [883, 547] width 602 height 31
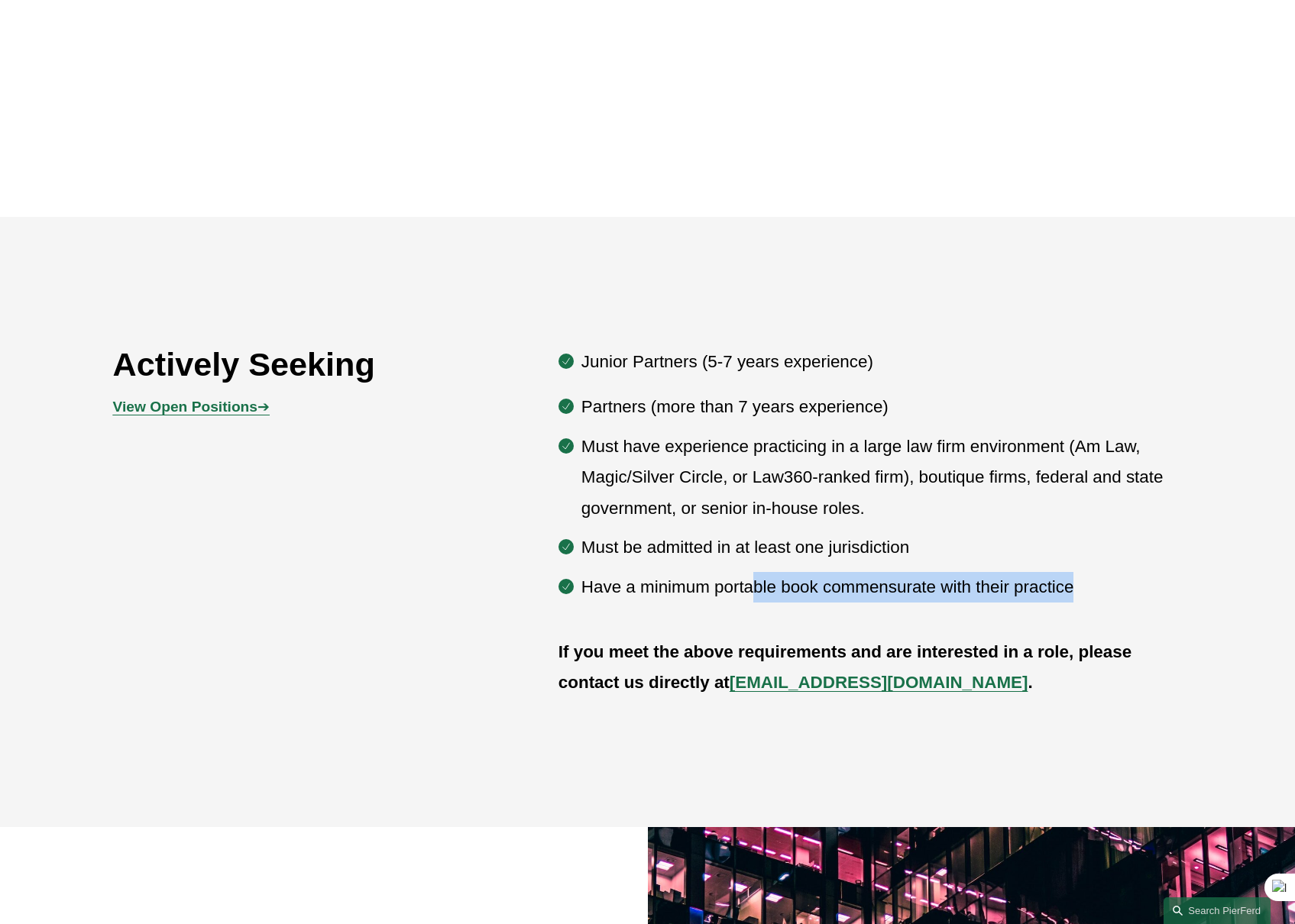
drag, startPoint x: 753, startPoint y: 596, endPoint x: 1086, endPoint y: 615, distance: 333.5
click at [1086, 615] on div "Actively Seeking View Open Positions ➔ Junior Partners (5-7 years experience) P…" at bounding box center [647, 522] width 1295 height 368
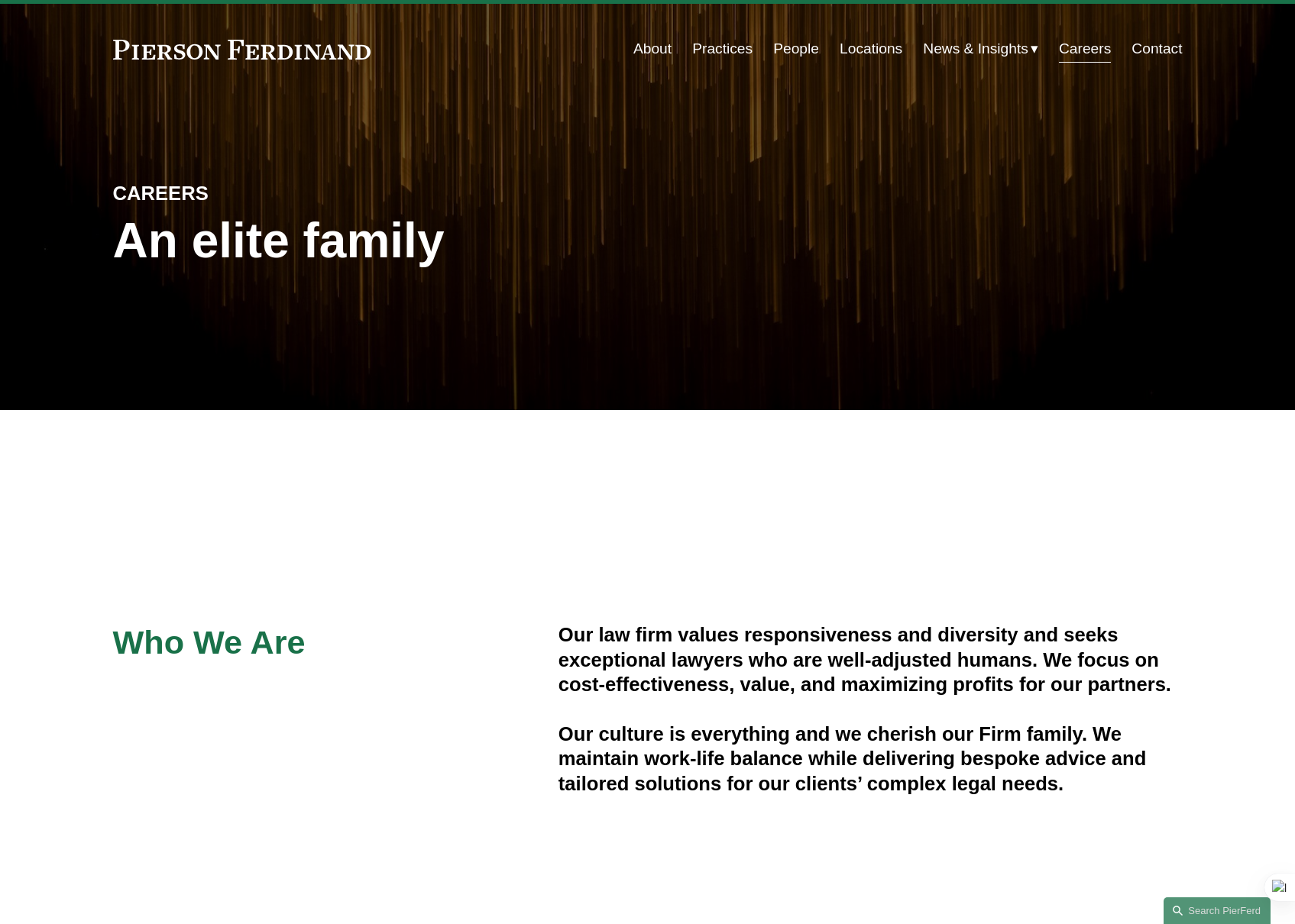
scroll to position [0, 0]
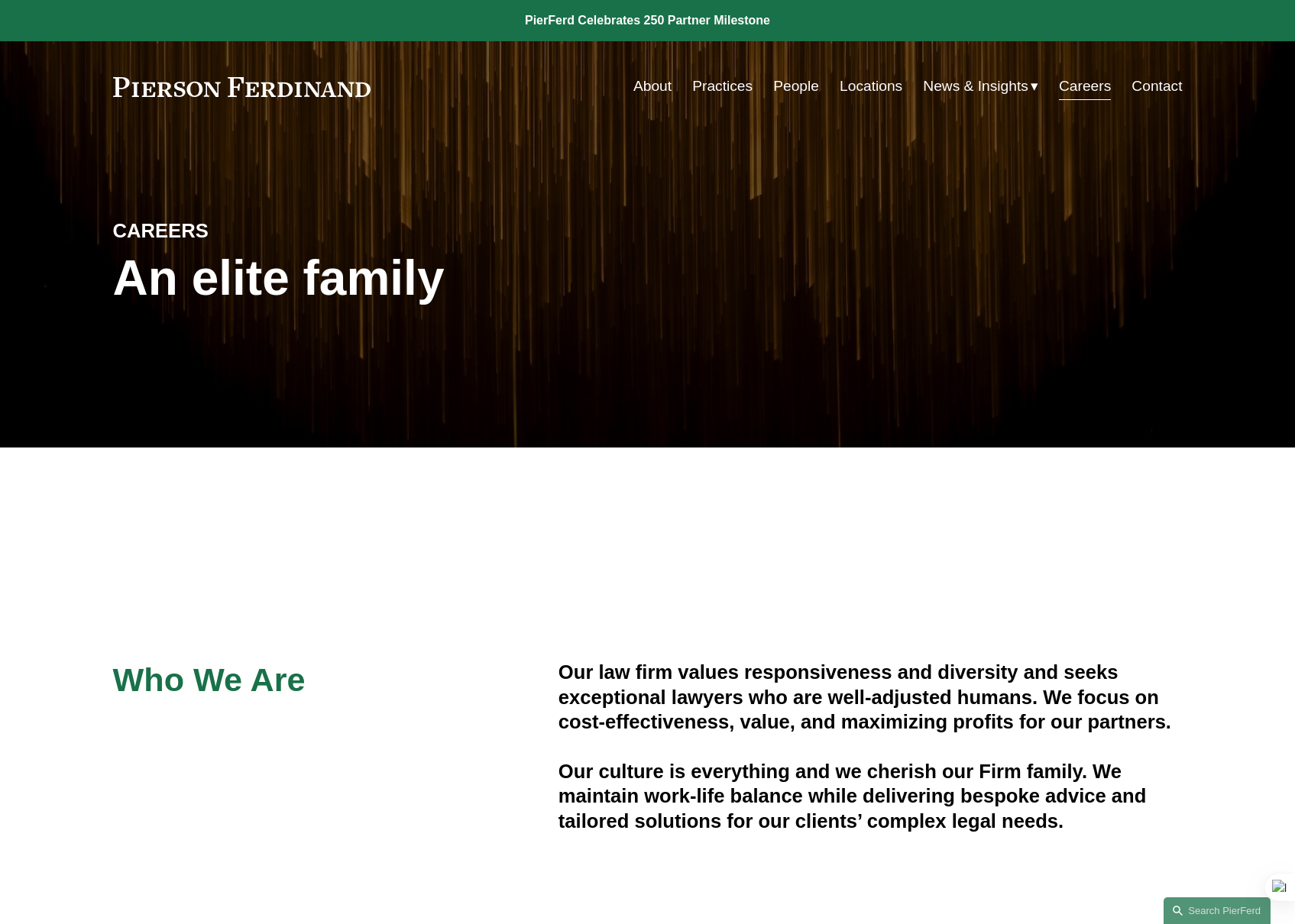
click at [651, 87] on link "About" at bounding box center [652, 85] width 38 height 29
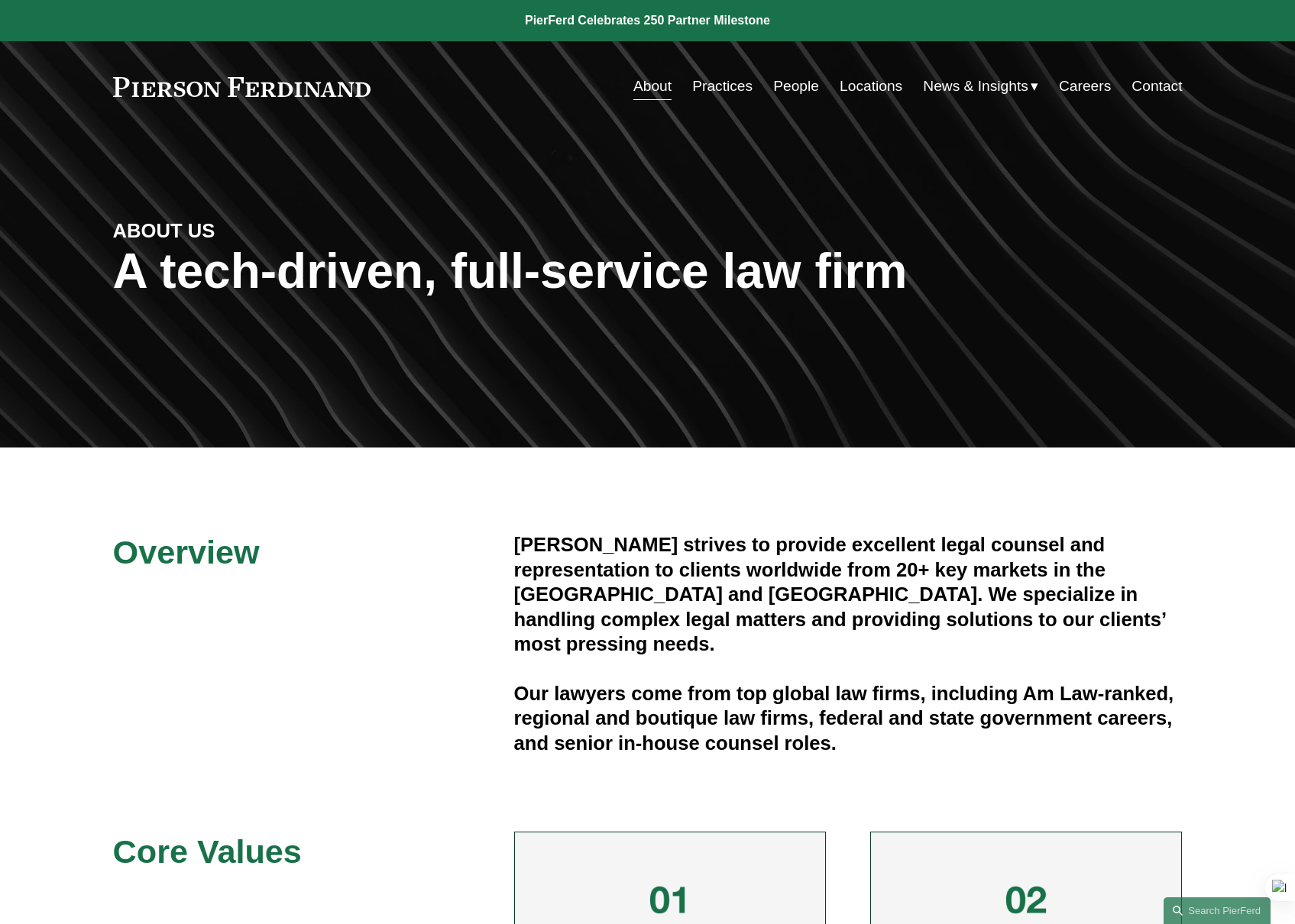
click at [707, 98] on link "Practices" at bounding box center [722, 85] width 60 height 29
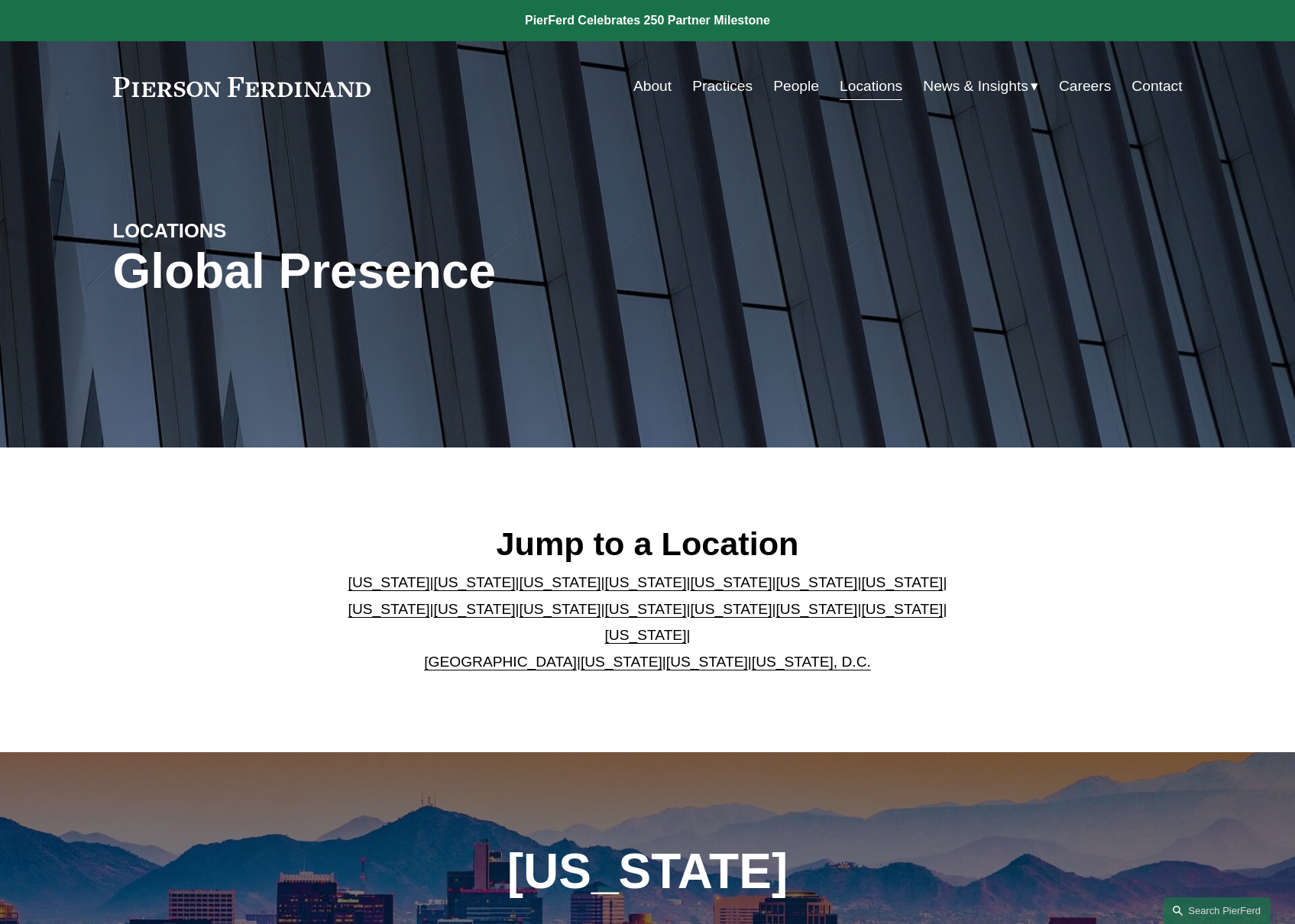
click at [981, 84] on span "News & Insights" at bounding box center [976, 86] width 106 height 27
click at [1105, 90] on link "Careers" at bounding box center [1086, 85] width 52 height 29
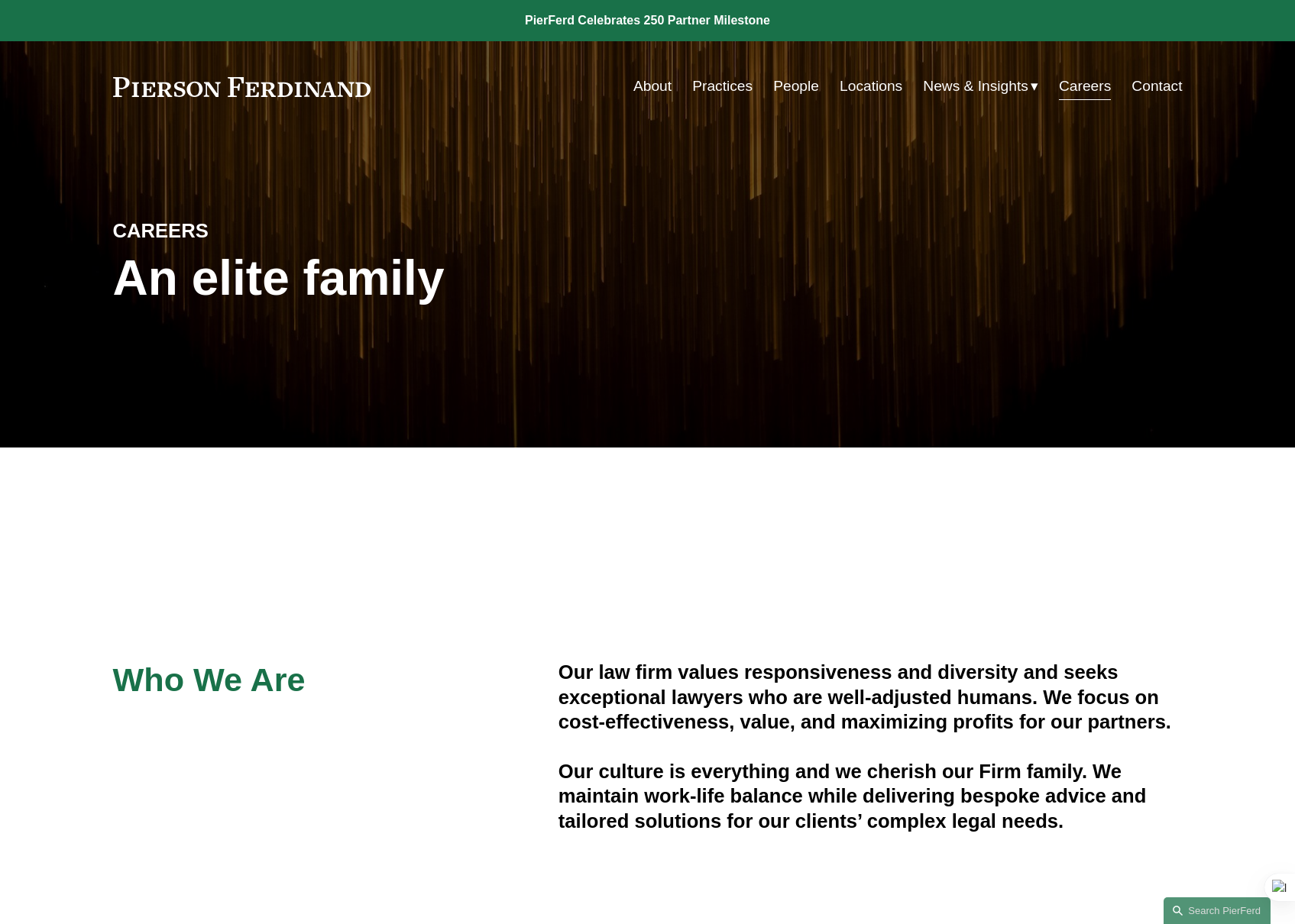
click at [1169, 95] on link "Contact" at bounding box center [1157, 85] width 51 height 29
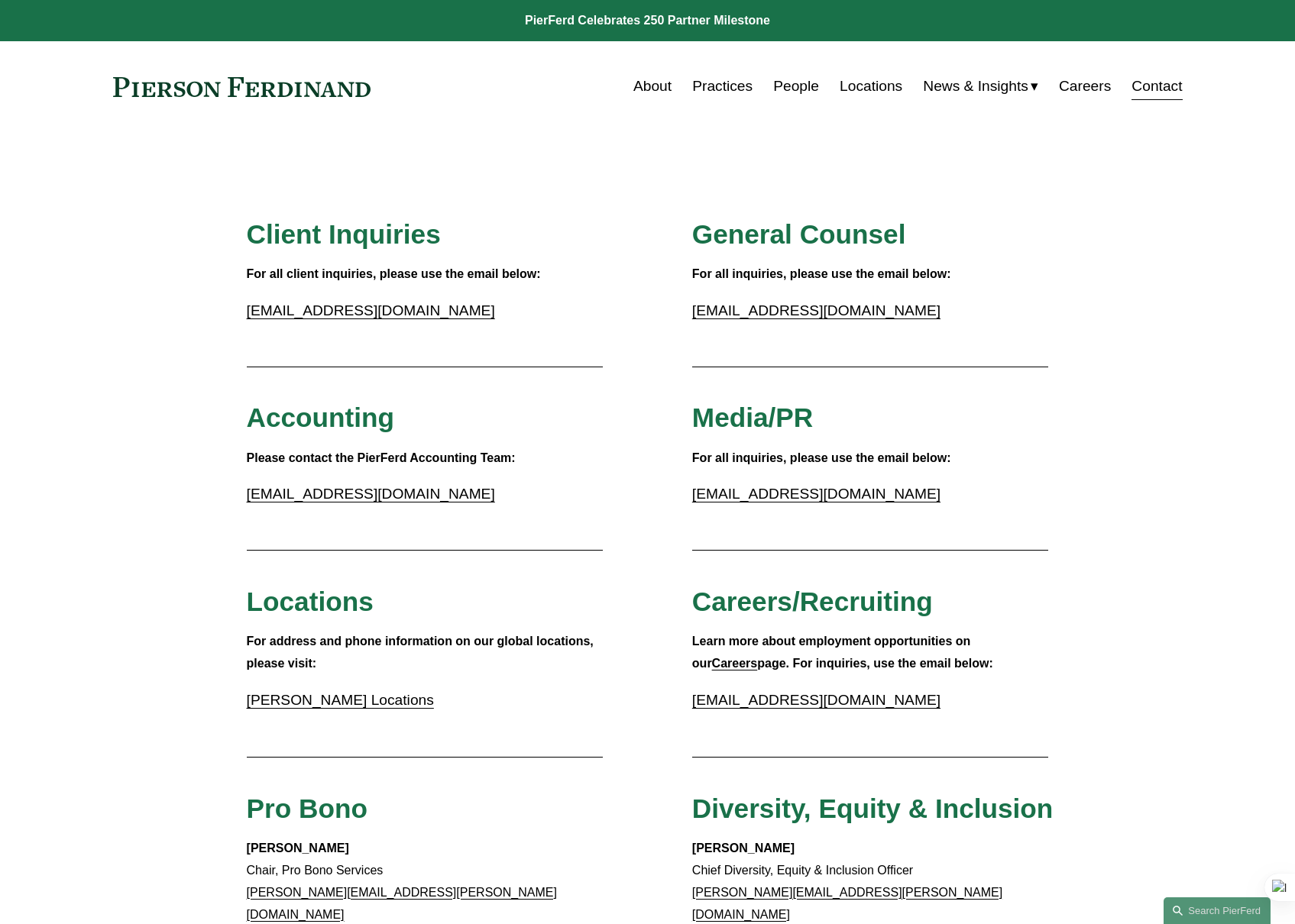
click at [671, 89] on nav "About Practices People Locations News & Insights News Insights Blogs Careers Co…" at bounding box center [908, 85] width 549 height 29
click at [654, 87] on link "About" at bounding box center [652, 85] width 38 height 29
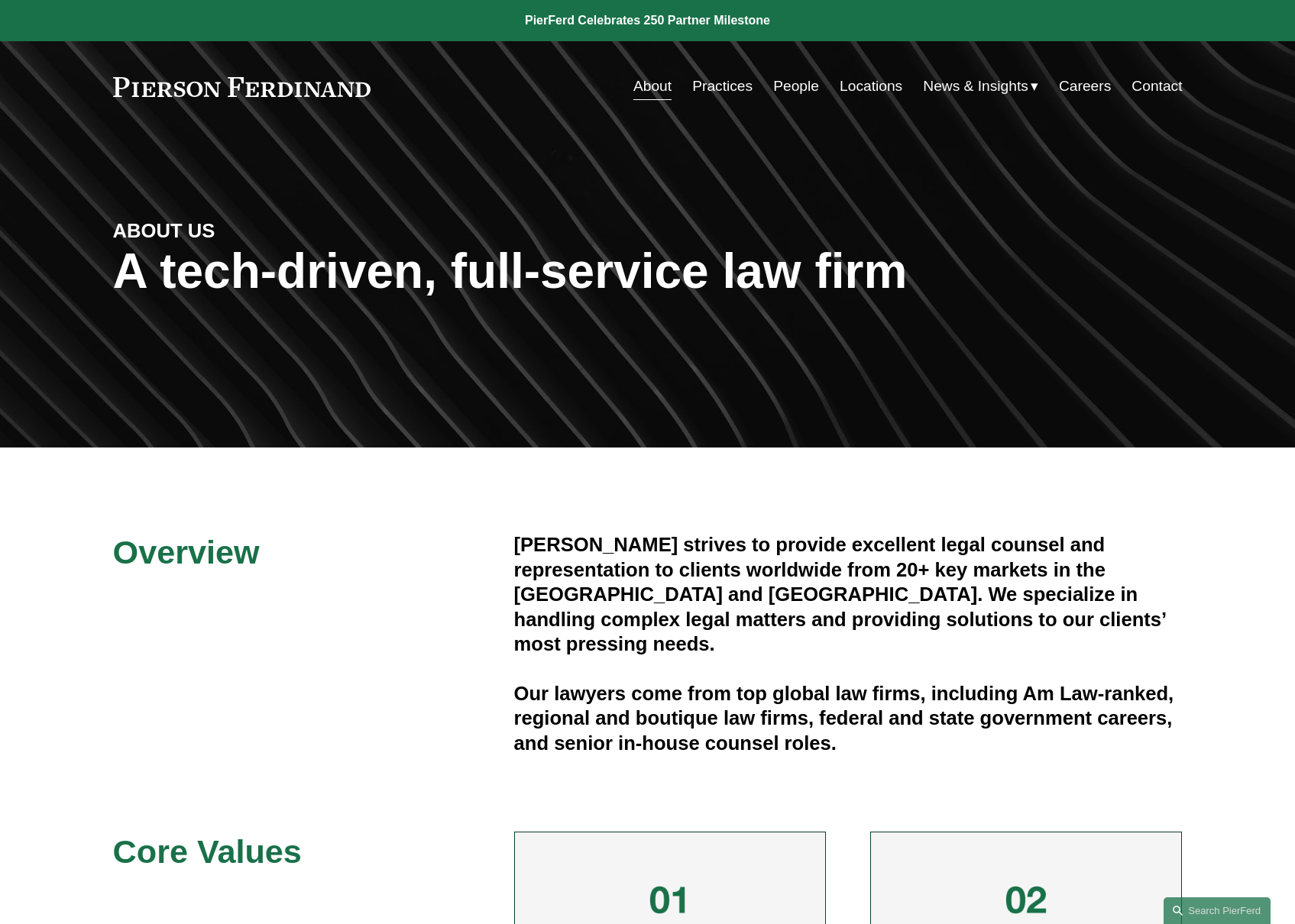
click at [727, 80] on link "Practices" at bounding box center [722, 85] width 60 height 29
